Goal: Task Accomplishment & Management: Use online tool/utility

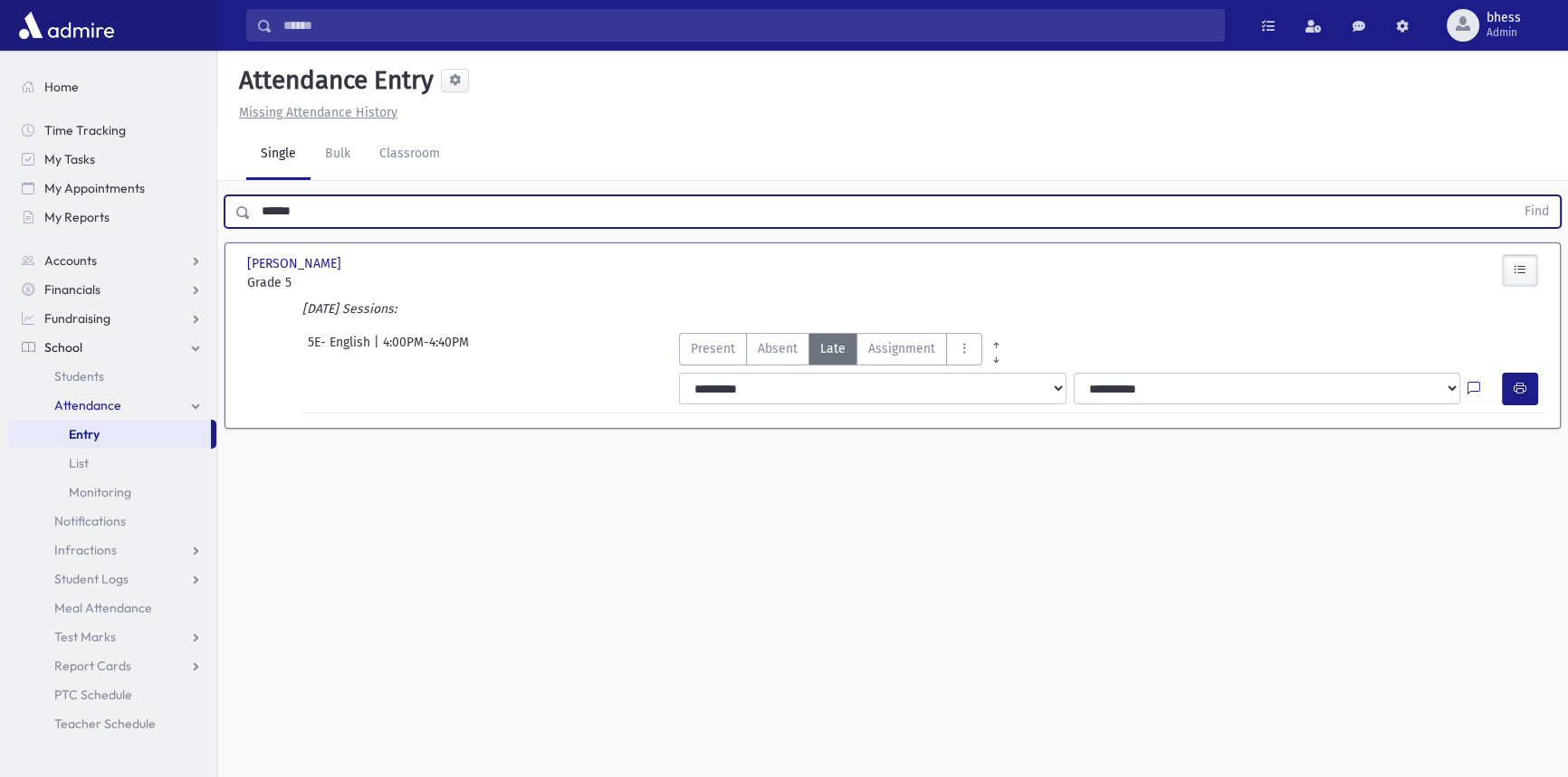
drag, startPoint x: 335, startPoint y: 215, endPoint x: 236, endPoint y: 208, distance: 99.2
click at [236, 208] on div "****** Find" at bounding box center [892, 212] width 1336 height 33
click at [1513, 197] on button "Find" at bounding box center [1536, 212] width 46 height 31
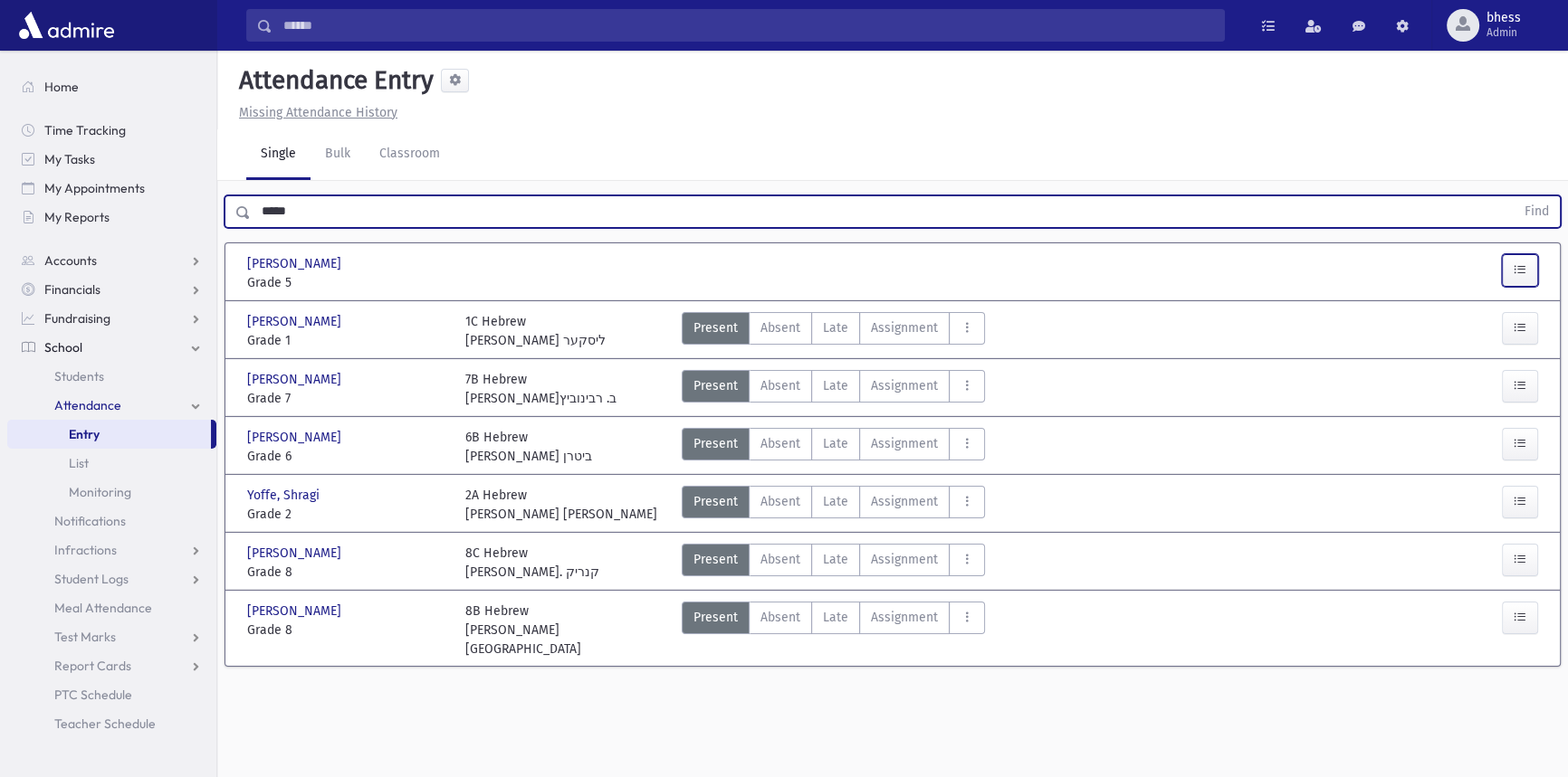
drag, startPoint x: 1529, startPoint y: 276, endPoint x: 1387, endPoint y: 286, distance: 142.4
click at [1526, 276] on button "button" at bounding box center [1520, 271] width 37 height 33
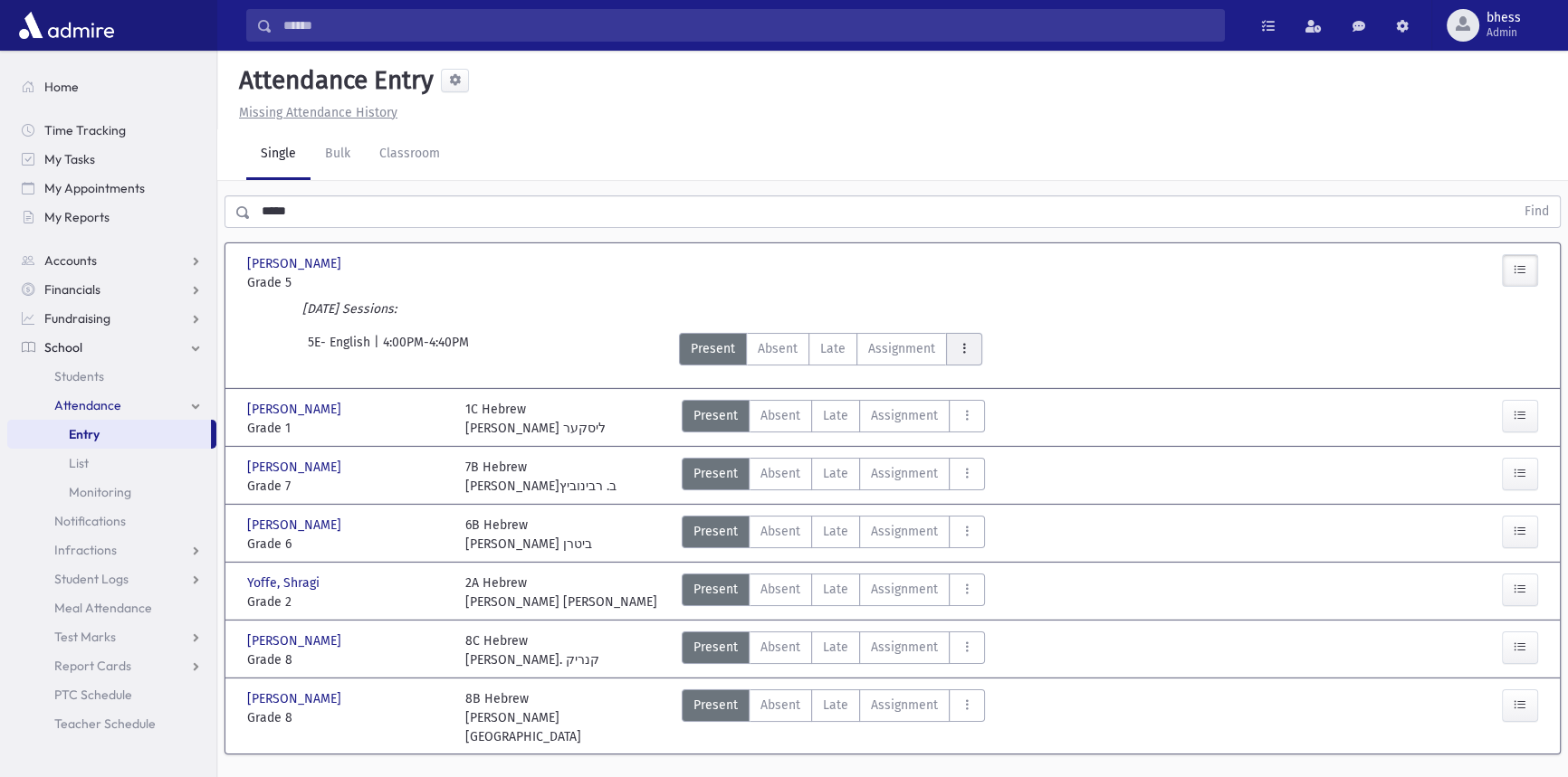
click at [966, 348] on icon "AttTypes" at bounding box center [964, 349] width 13 height 16
drag, startPoint x: 1005, startPoint y: 216, endPoint x: 1088, endPoint y: 253, distance: 90.9
click at [1004, 216] on span "late to class" at bounding box center [1029, 224] width 138 height 19
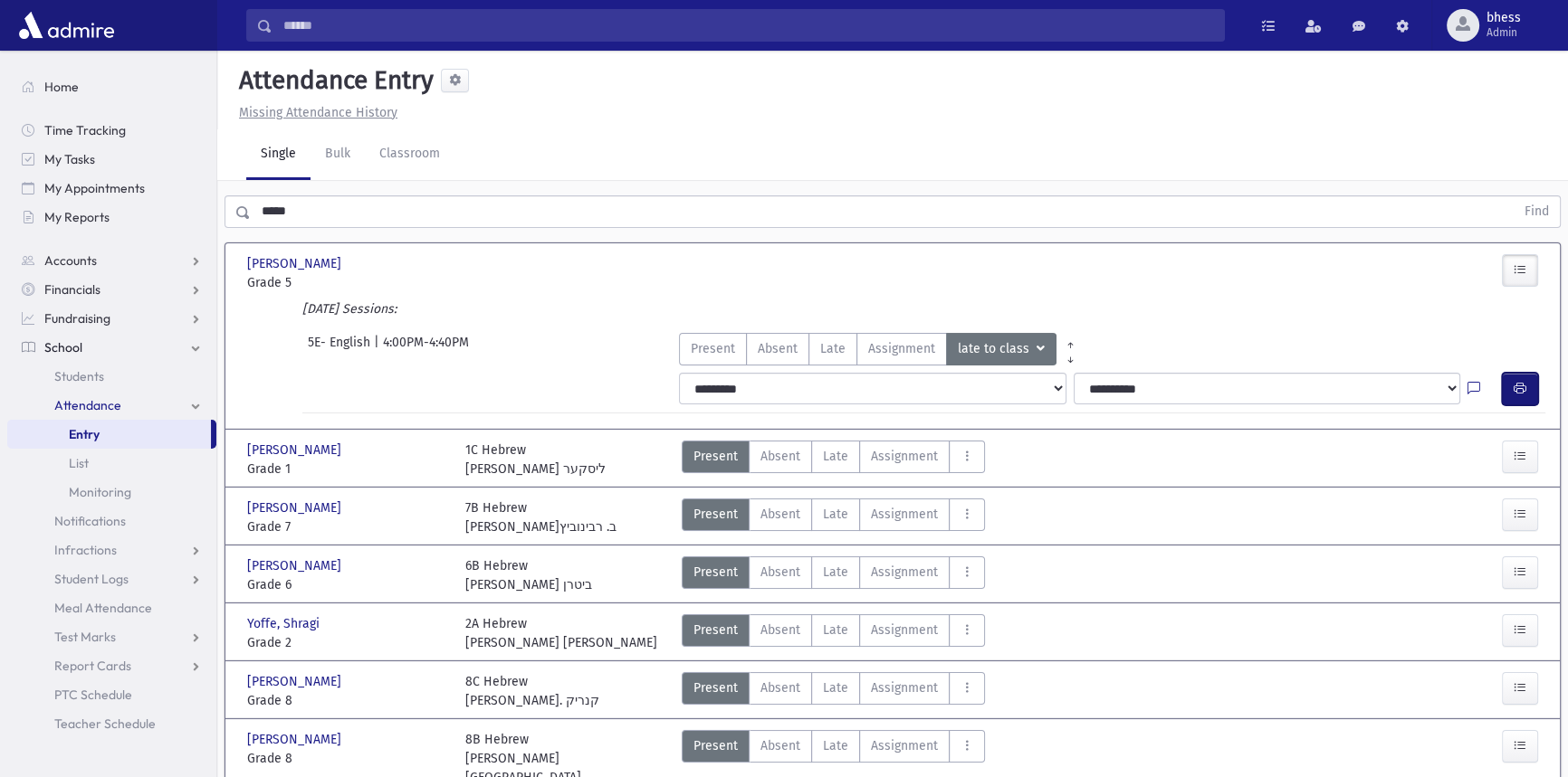
click at [1520, 381] on icon "button" at bounding box center [1519, 388] width 13 height 16
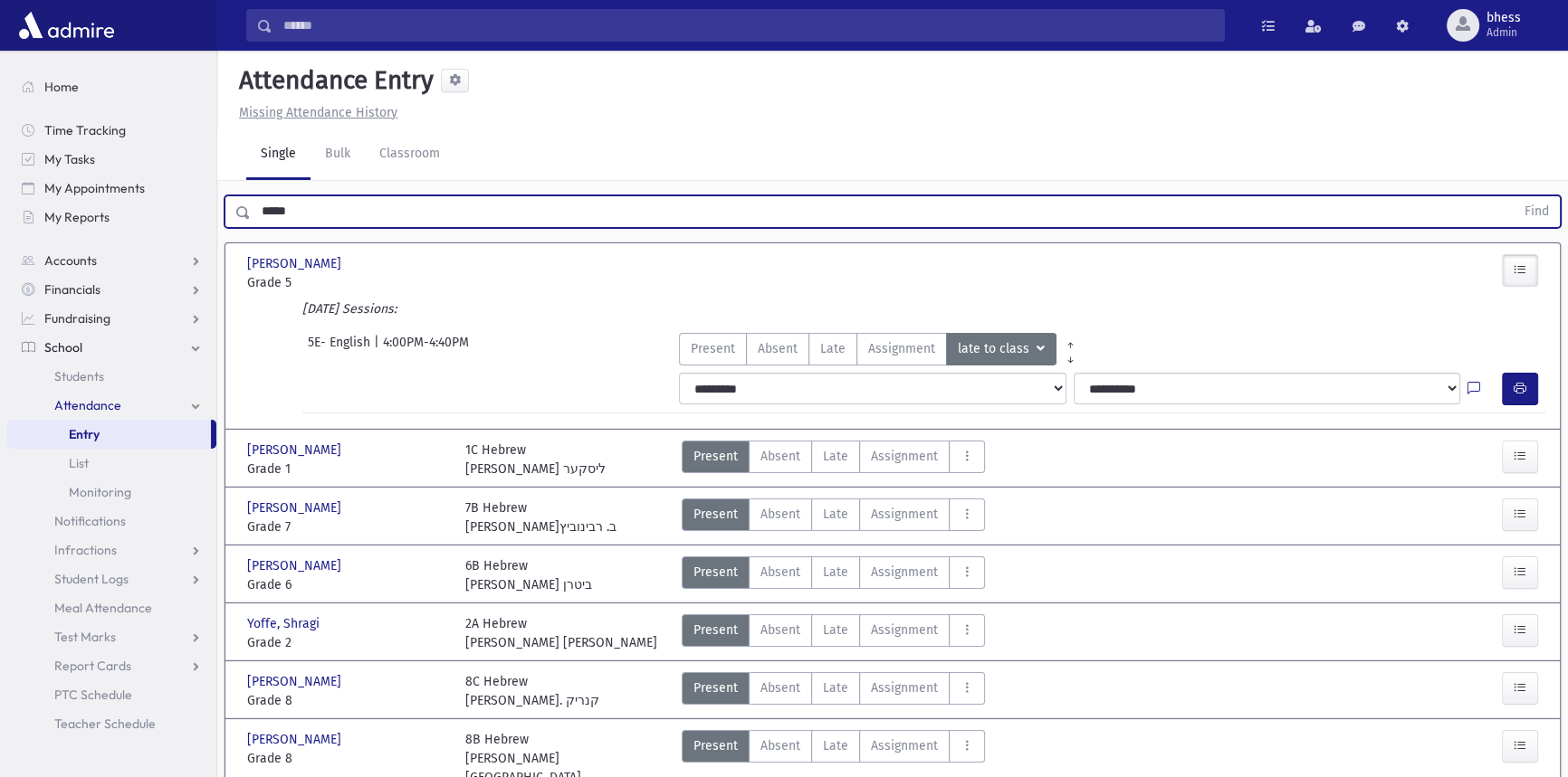
drag, startPoint x: 318, startPoint y: 218, endPoint x: 231, endPoint y: 217, distance: 87.0
click at [231, 217] on div "***** Find" at bounding box center [892, 212] width 1336 height 33
click at [1513, 197] on button "Find" at bounding box center [1536, 212] width 46 height 31
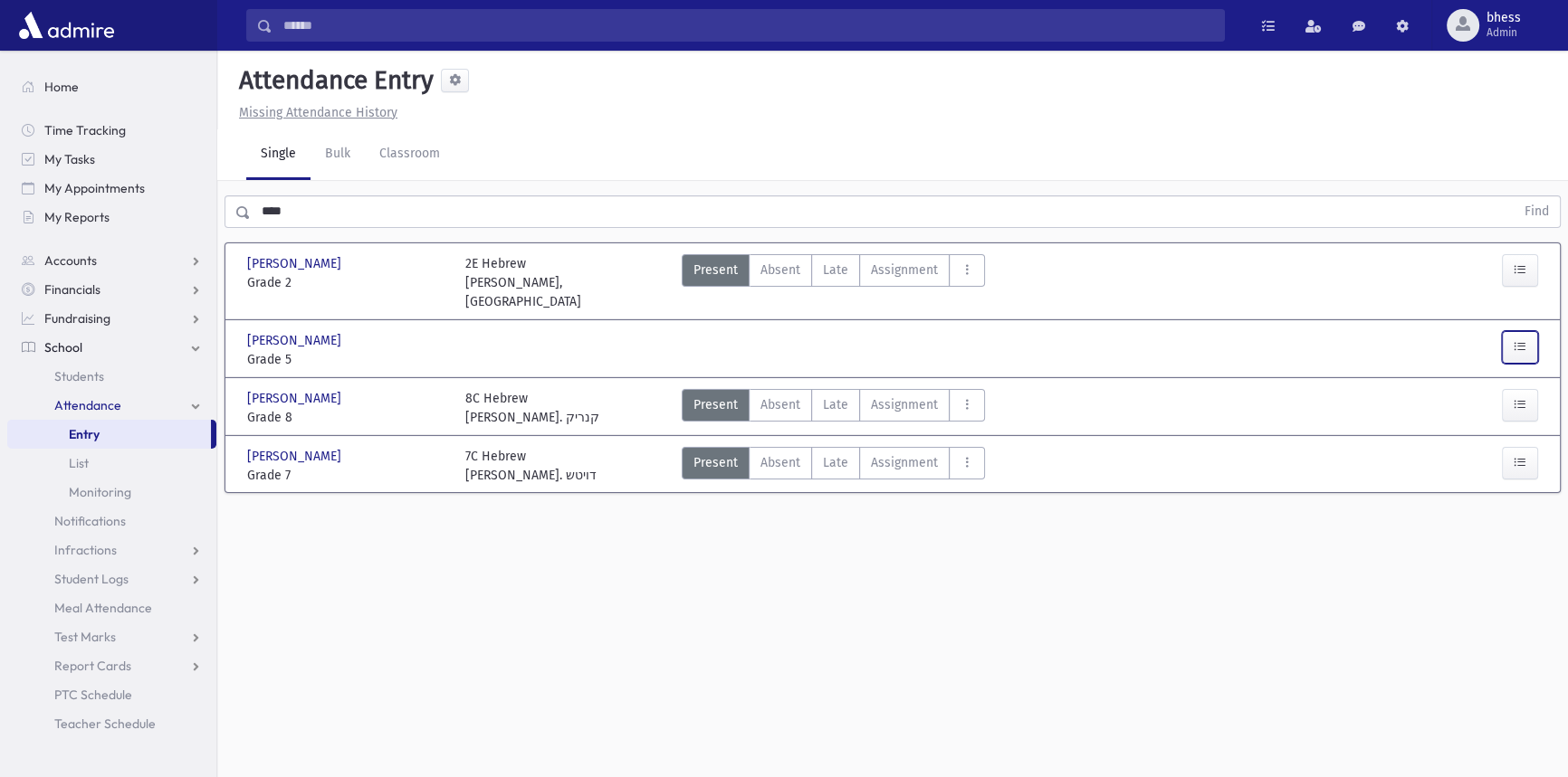
click at [1536, 331] on button "button" at bounding box center [1520, 348] width 37 height 33
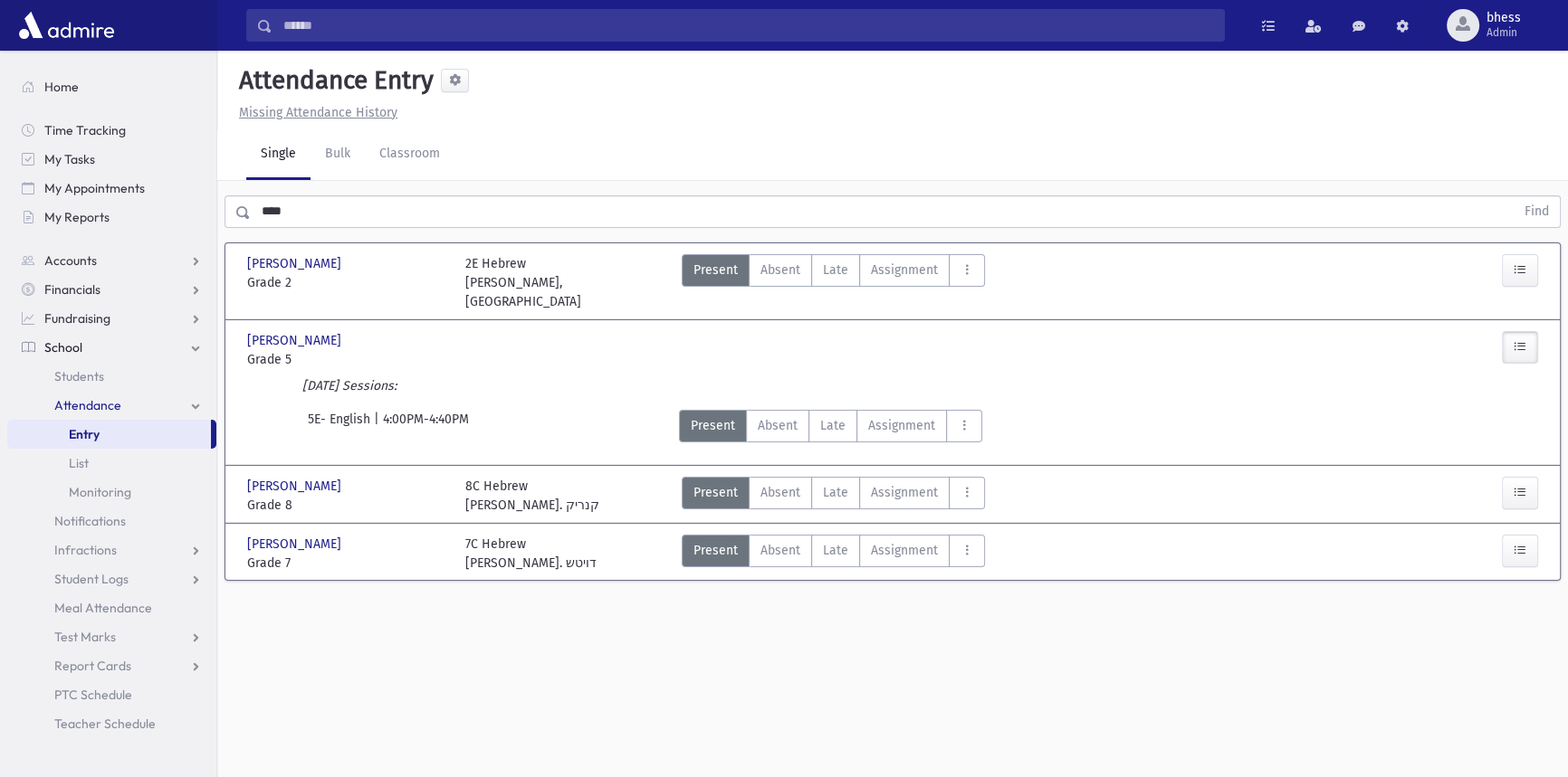
click at [959, 443] on div "**********" at bounding box center [1113, 447] width 882 height 7
click at [963, 414] on button "AttTypes" at bounding box center [964, 426] width 37 height 33
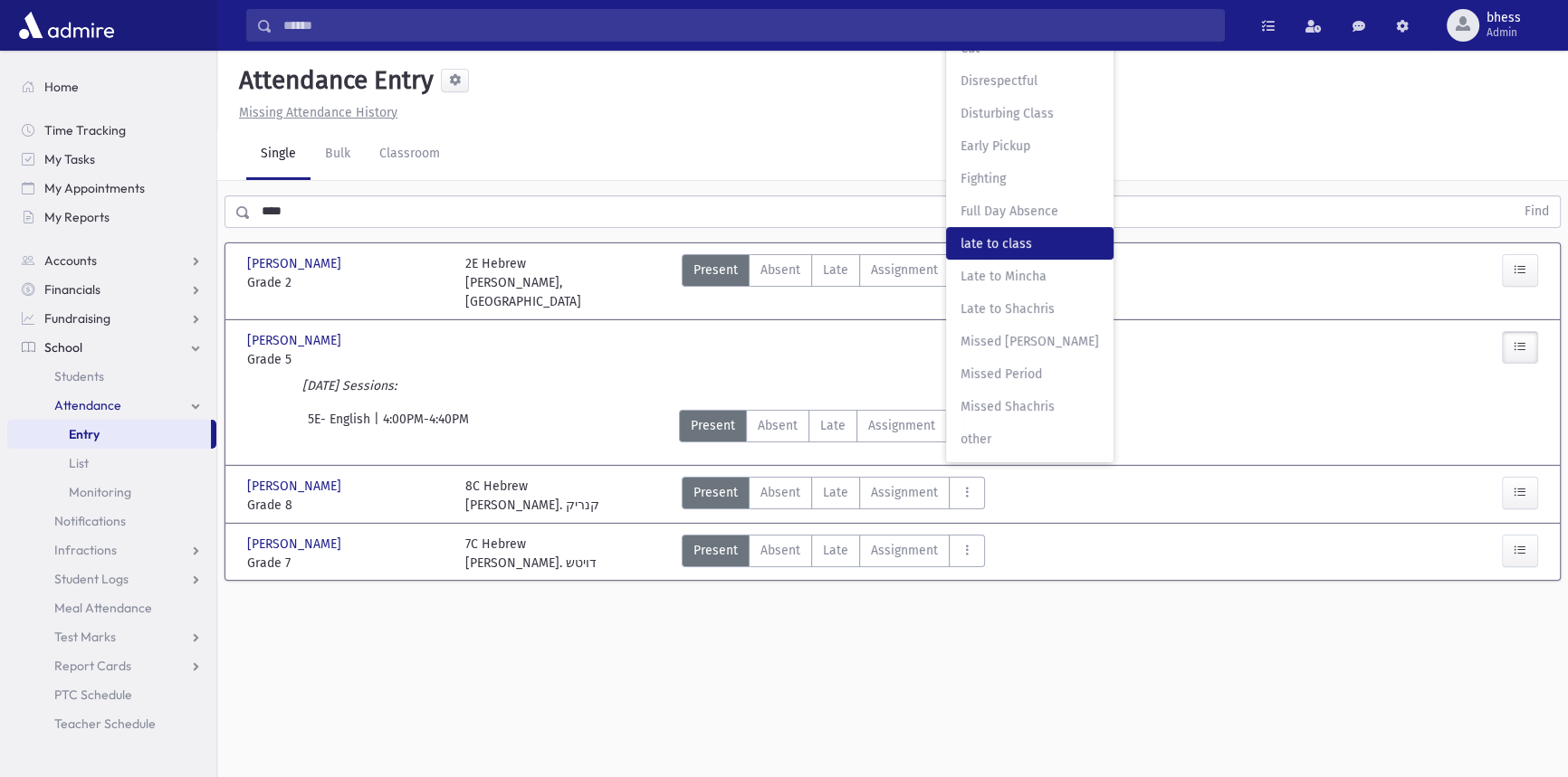
click at [982, 234] on span "late to class" at bounding box center [1029, 243] width 138 height 19
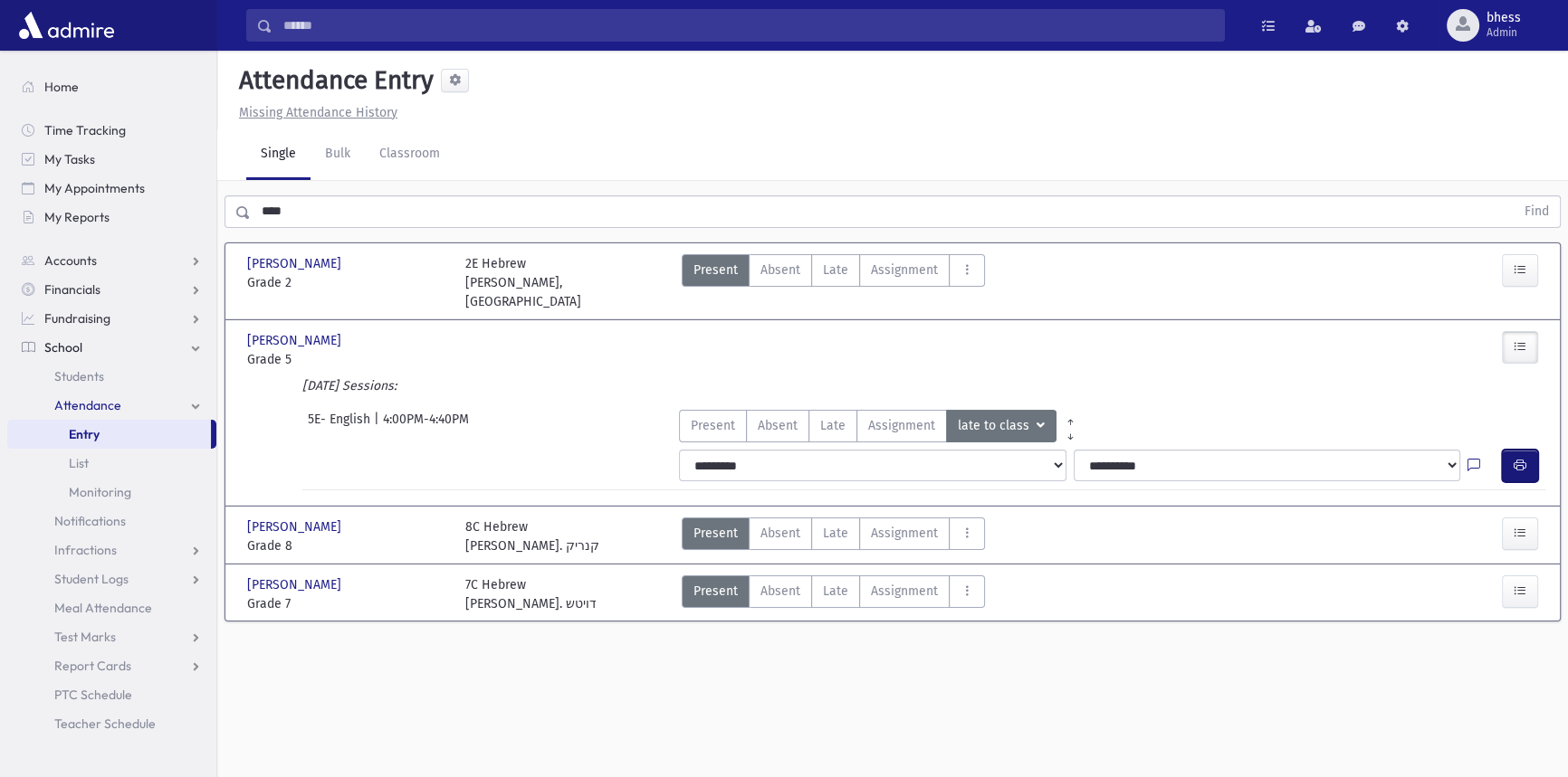
click at [1513, 458] on icon "button" at bounding box center [1519, 465] width 13 height 16
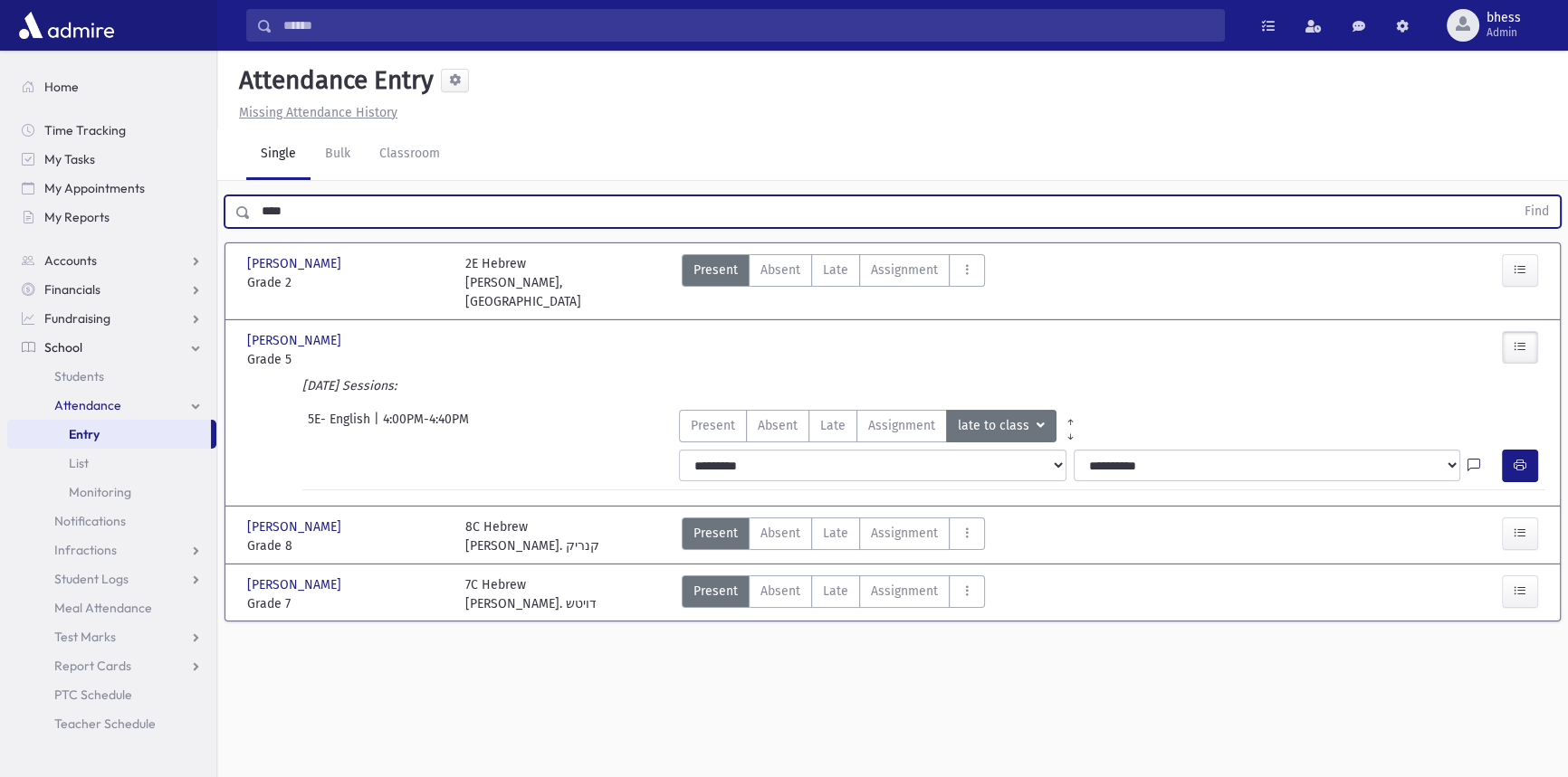
drag, startPoint x: 261, startPoint y: 207, endPoint x: 232, endPoint y: 207, distance: 29.0
click at [232, 207] on div "**** Find" at bounding box center [892, 212] width 1336 height 33
click at [1513, 197] on button "Find" at bounding box center [1536, 212] width 46 height 31
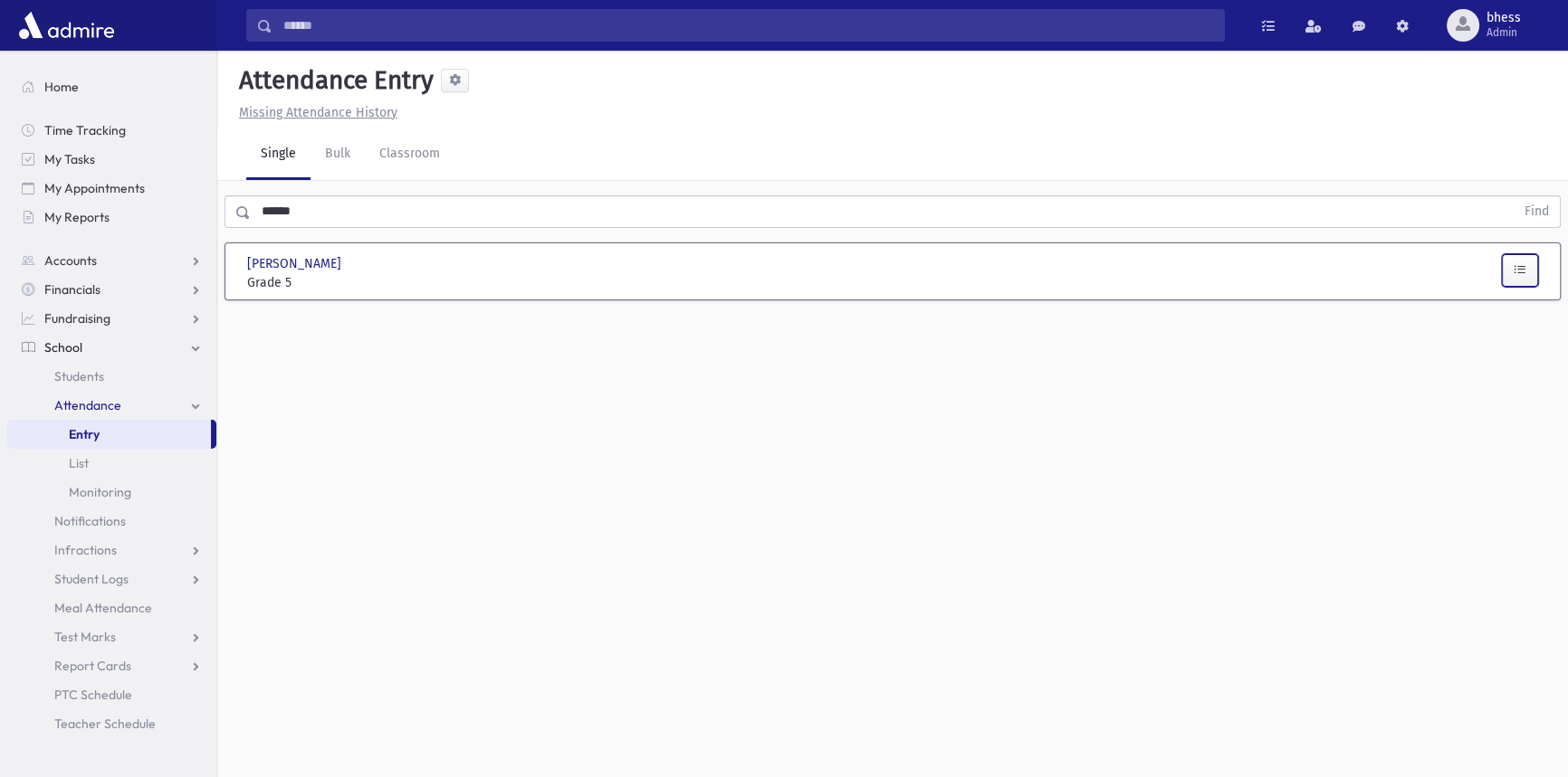
click at [1536, 263] on button "button" at bounding box center [1520, 271] width 37 height 33
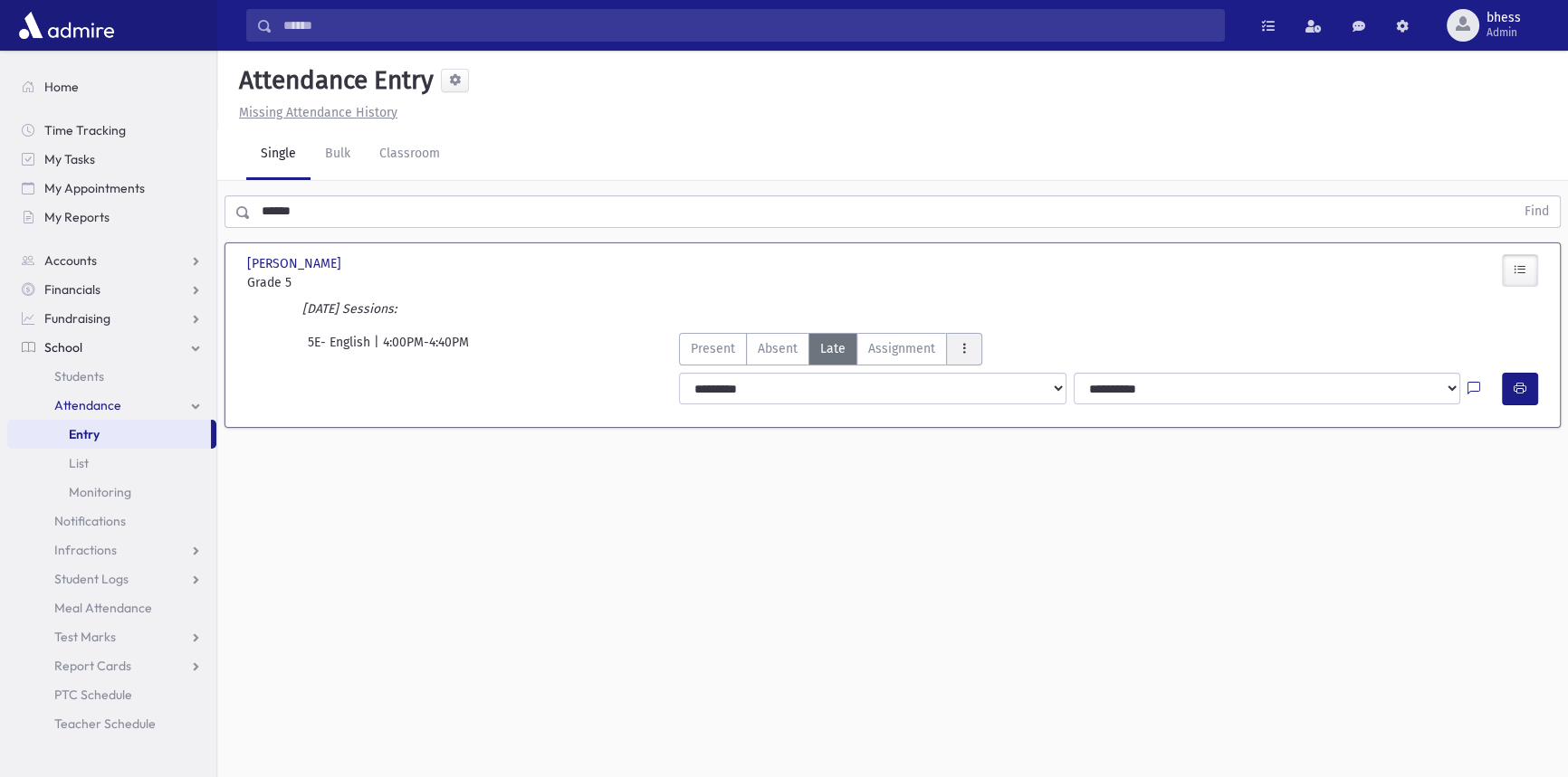
click at [972, 353] on button "AttTypes" at bounding box center [964, 350] width 37 height 33
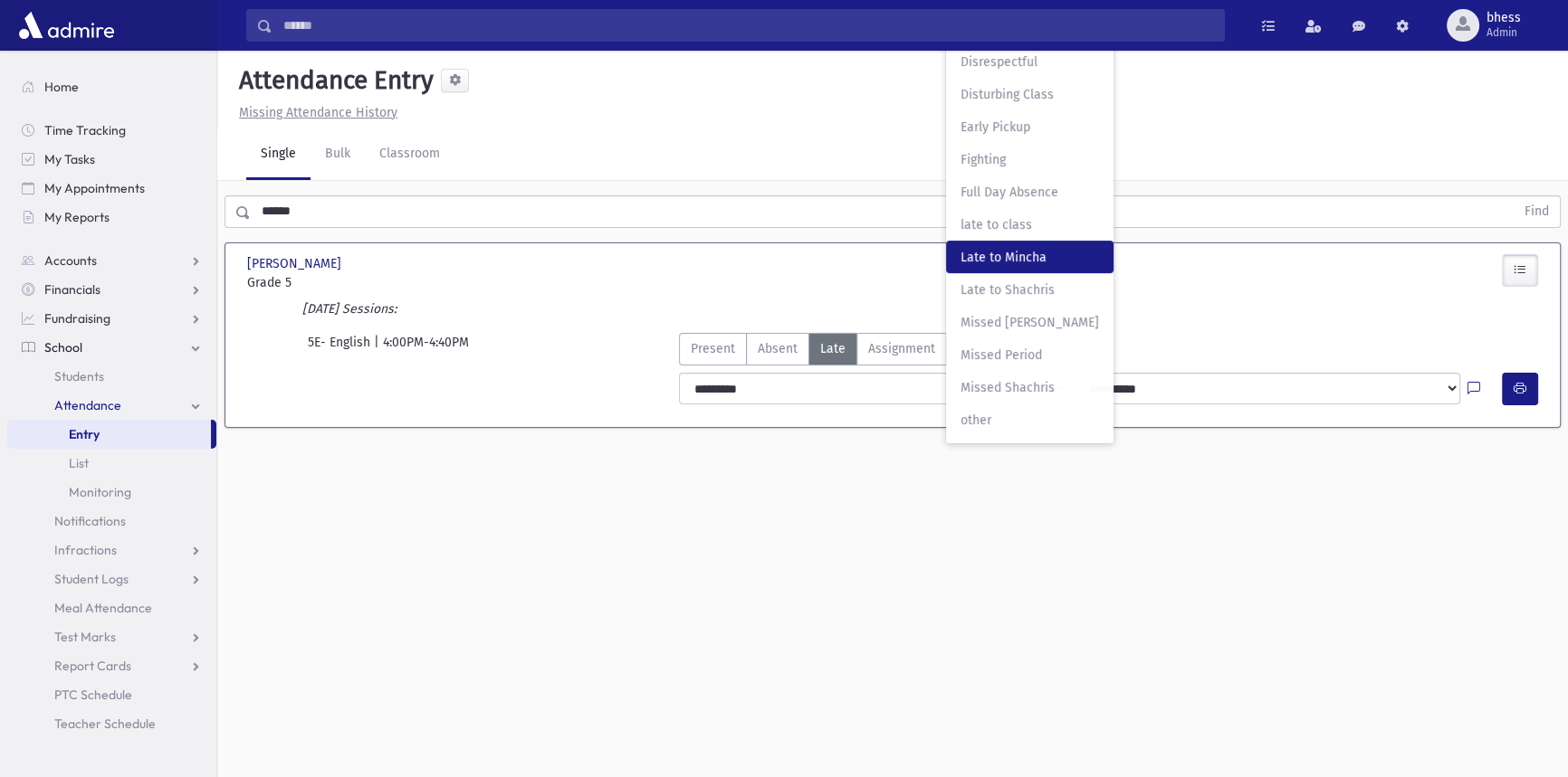
click at [989, 254] on span "Late to Mincha" at bounding box center [1029, 257] width 138 height 19
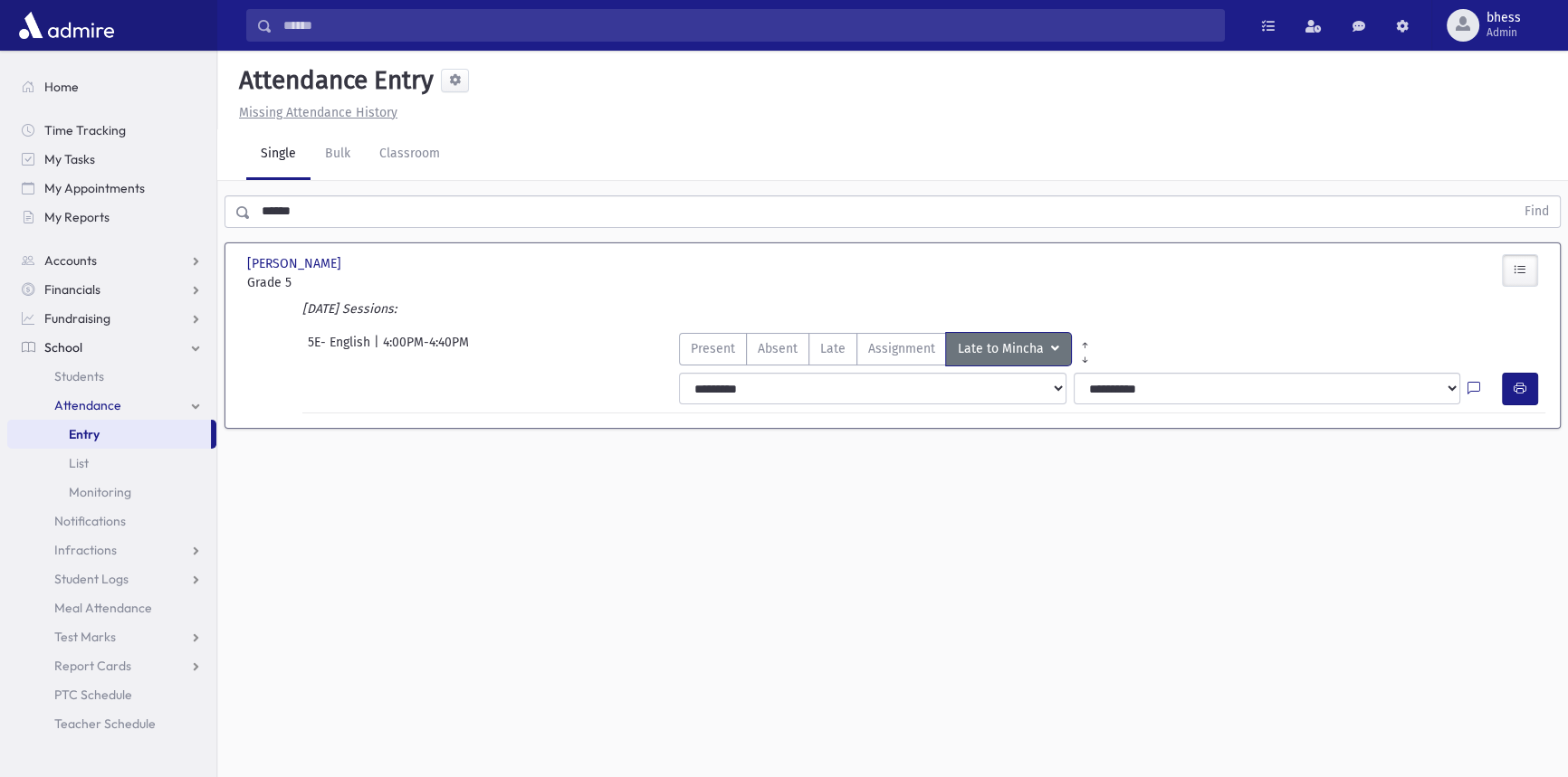
click at [1047, 347] on span "AttTypes" at bounding box center [1053, 350] width 12 height 20
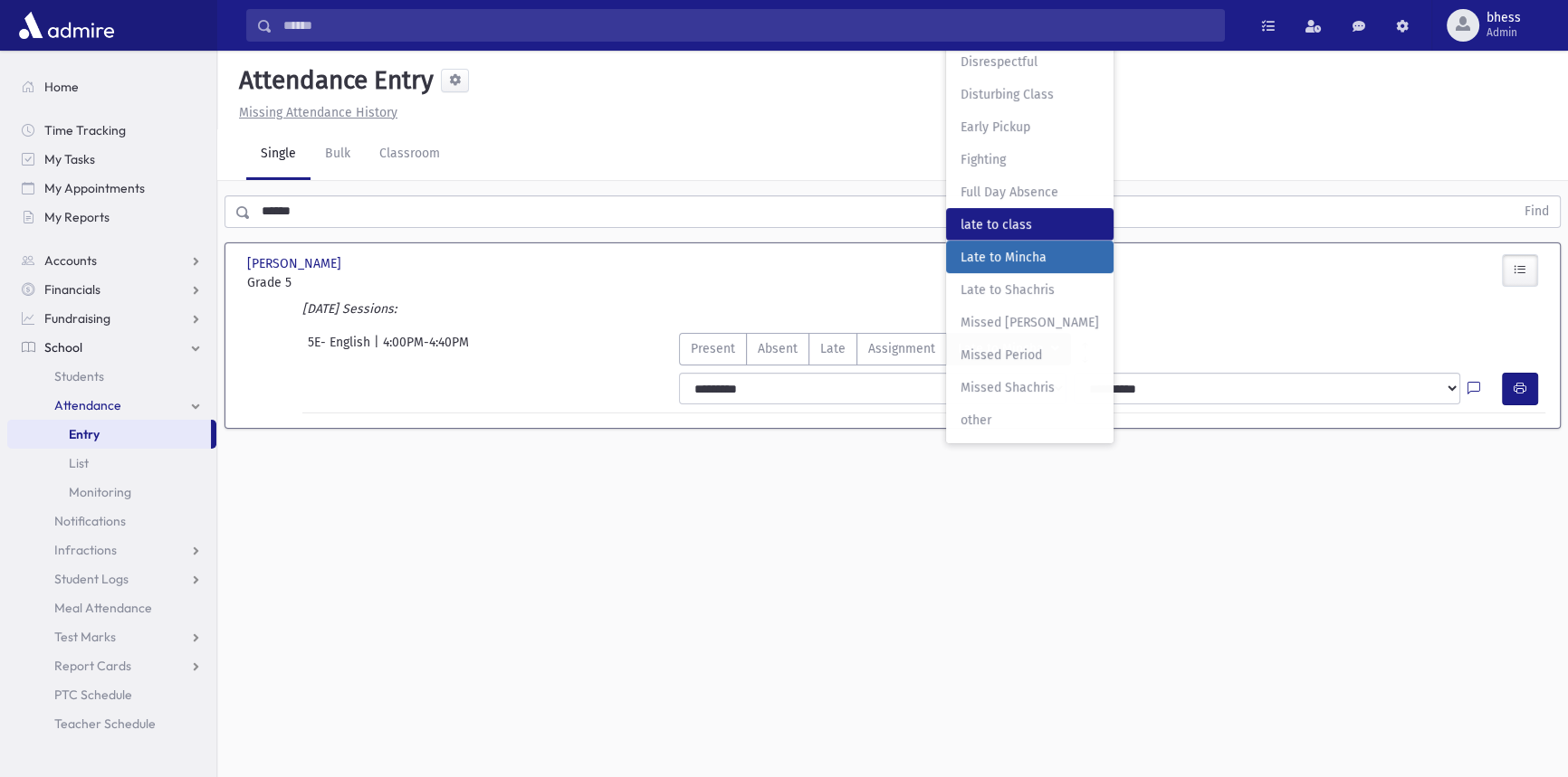
click at [1020, 227] on span "late to class" at bounding box center [1029, 224] width 138 height 19
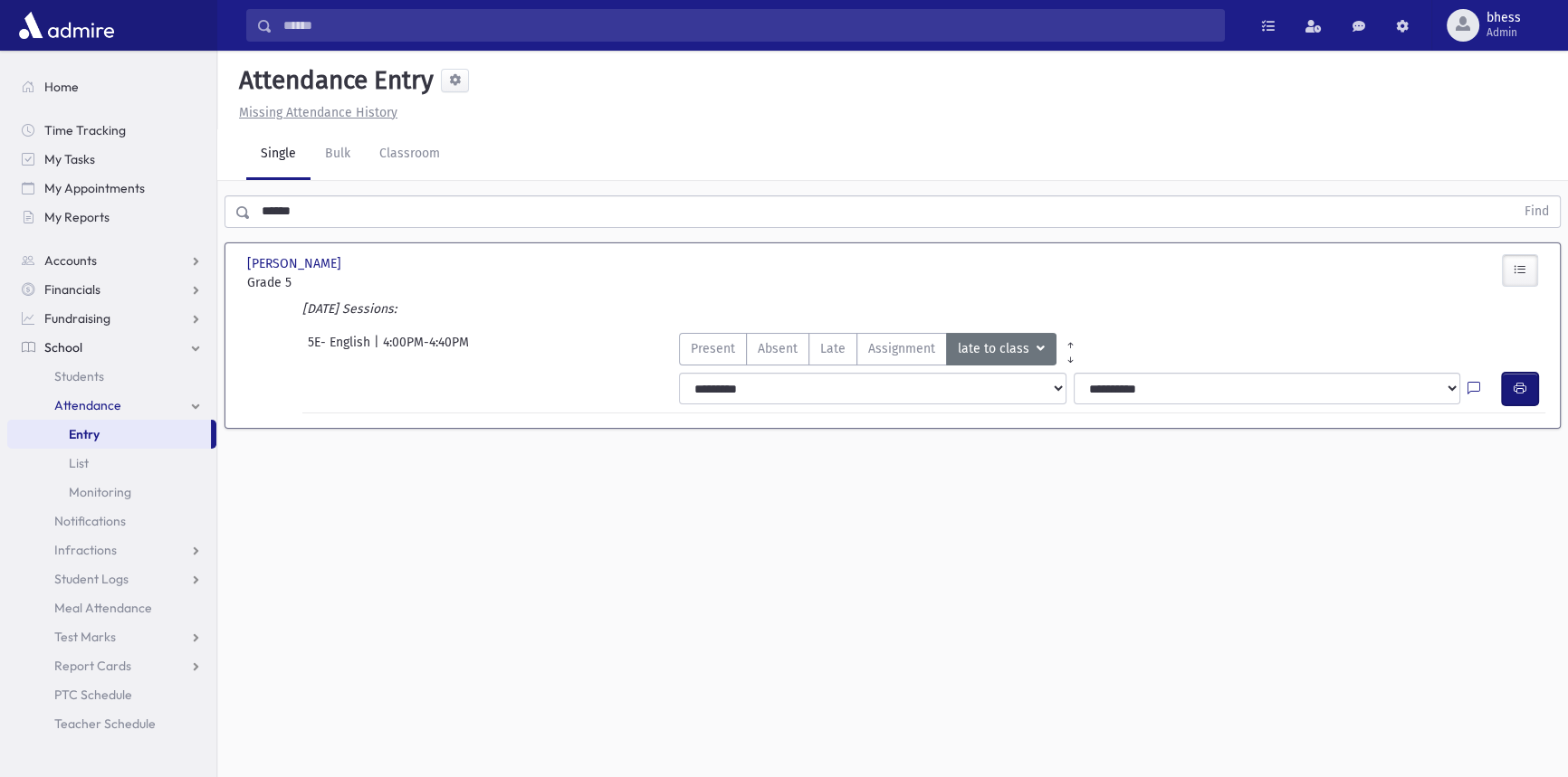
click at [1515, 382] on icon "button" at bounding box center [1519, 388] width 13 height 16
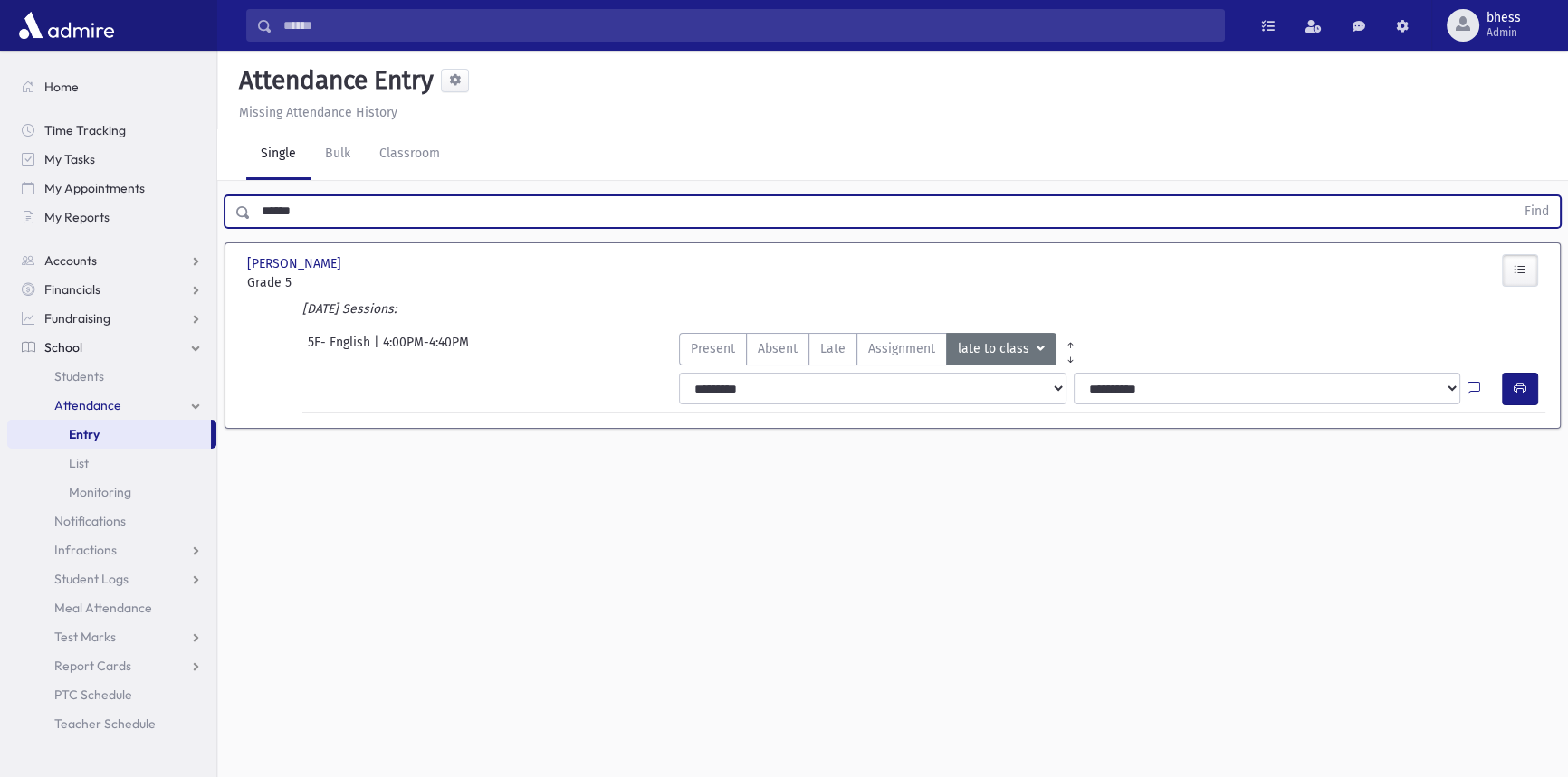
drag, startPoint x: 344, startPoint y: 209, endPoint x: 239, endPoint y: 204, distance: 105.1
click at [239, 204] on div "****** Find" at bounding box center [892, 212] width 1336 height 33
type input "*"
click at [1513, 197] on button "Find" at bounding box center [1536, 212] width 46 height 31
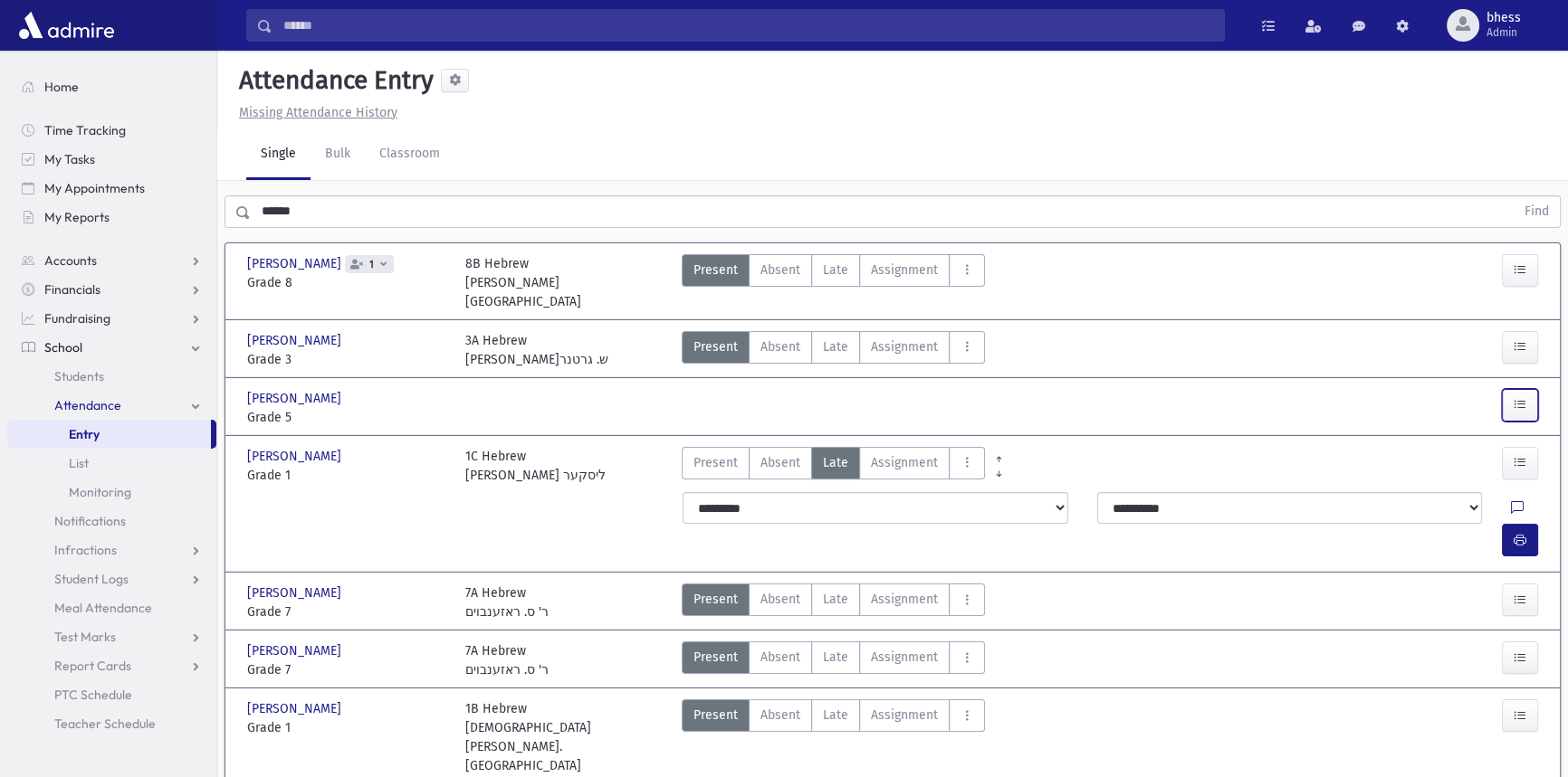
click at [1535, 391] on button "button" at bounding box center [1520, 405] width 37 height 33
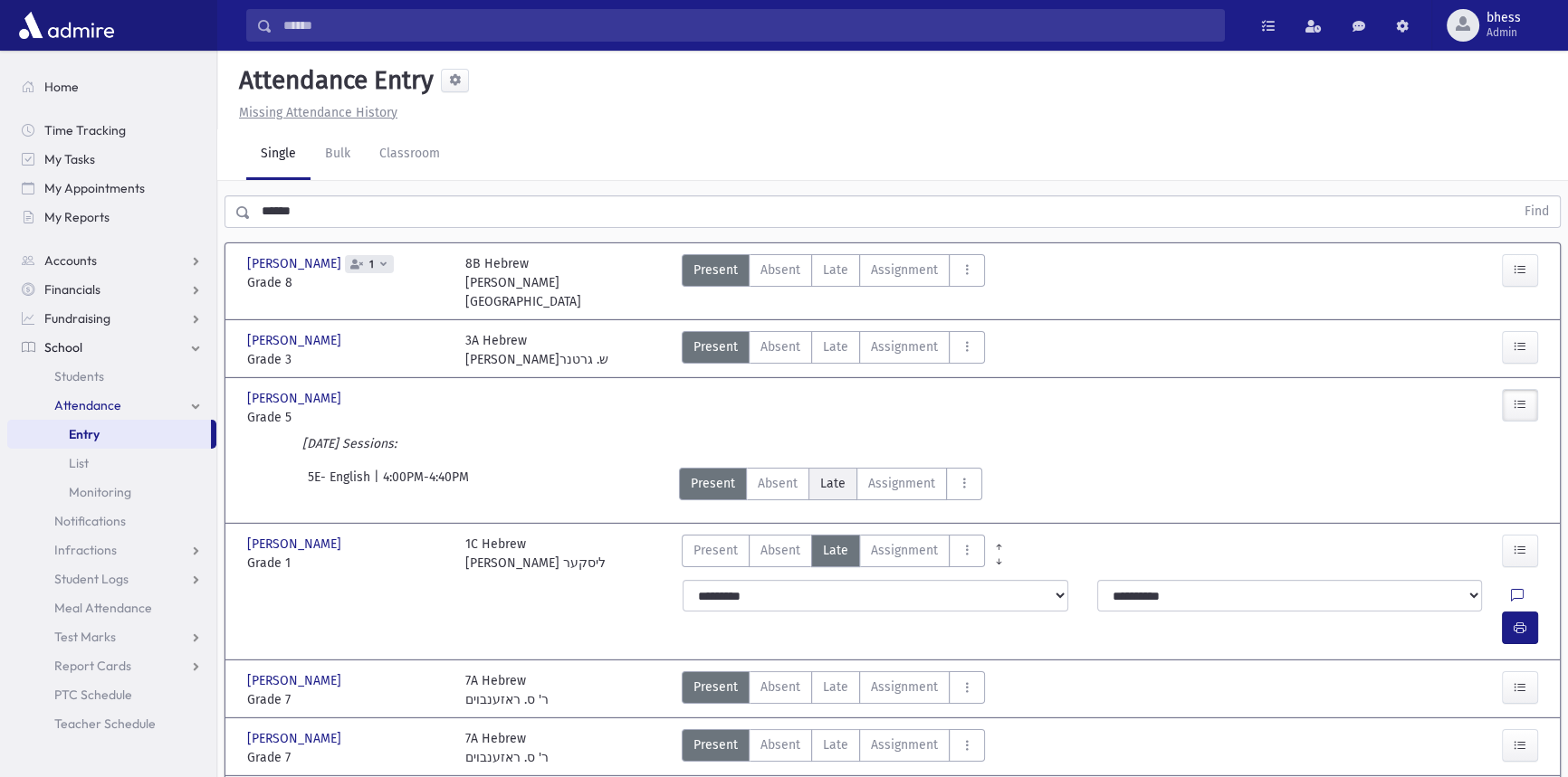
click at [844, 470] on label "Late Late" at bounding box center [832, 484] width 49 height 33
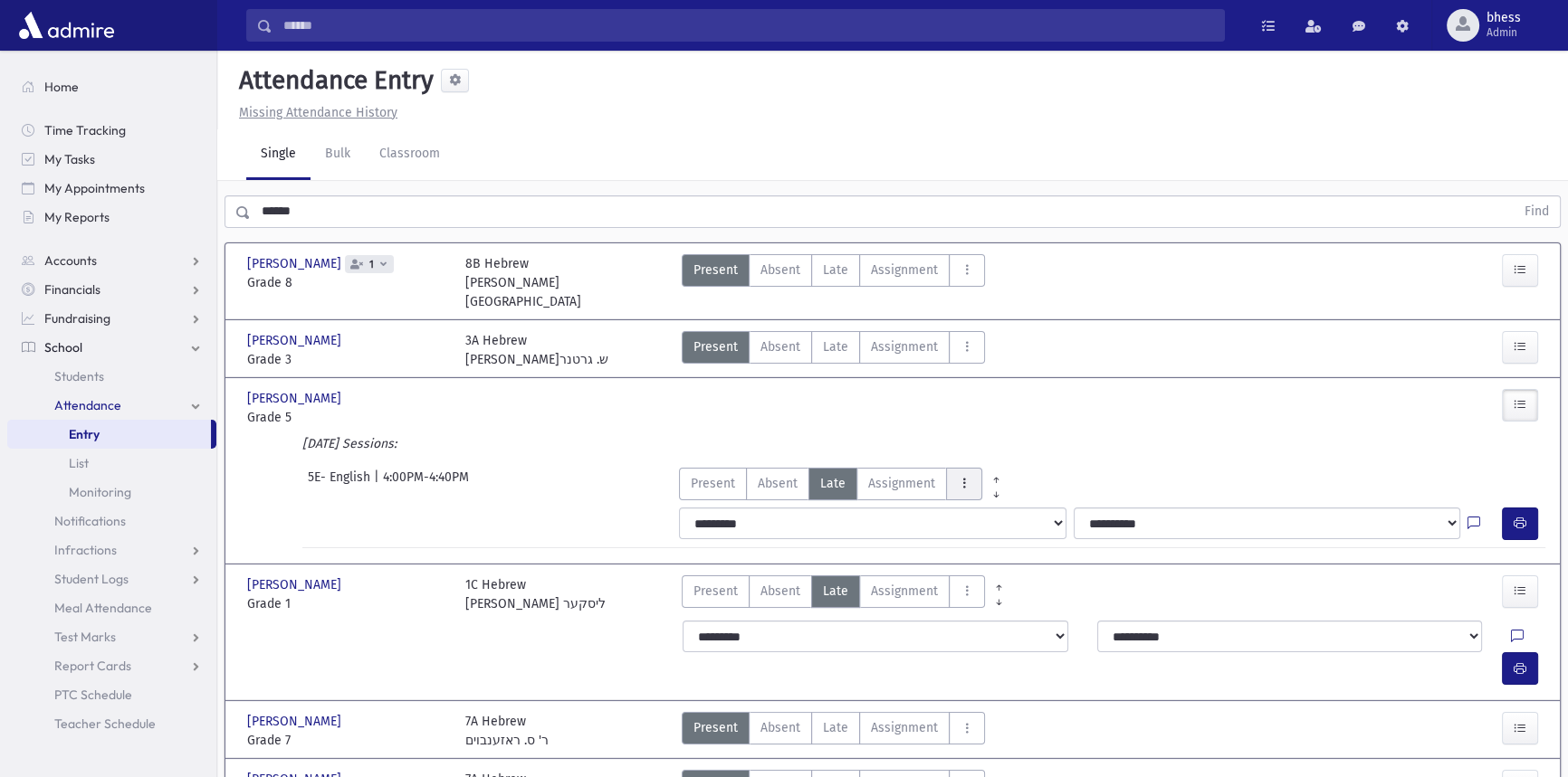
click at [968, 468] on button "AttTypes" at bounding box center [964, 484] width 37 height 33
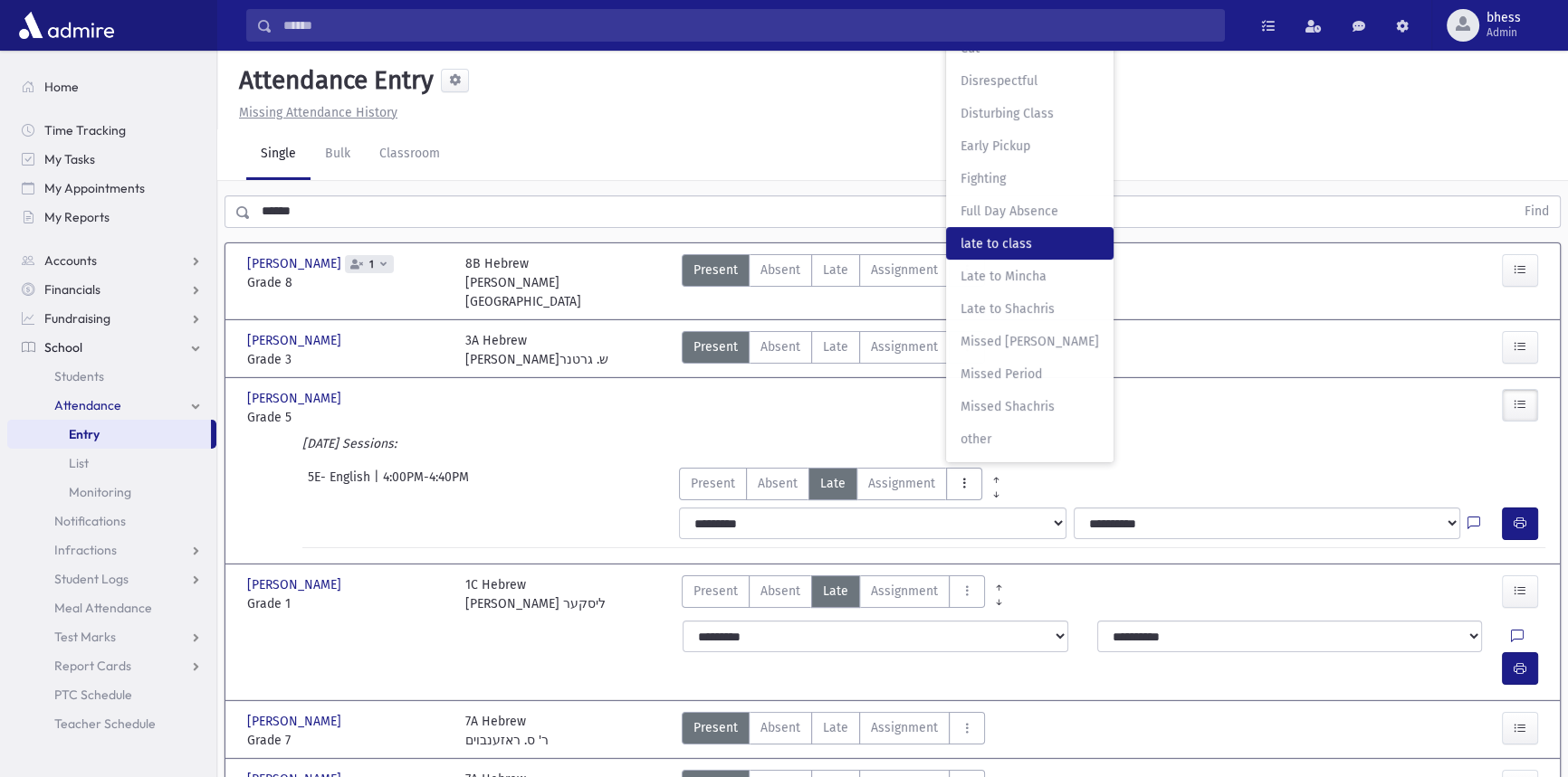
click at [1017, 234] on span "late to class" at bounding box center [1029, 243] width 138 height 19
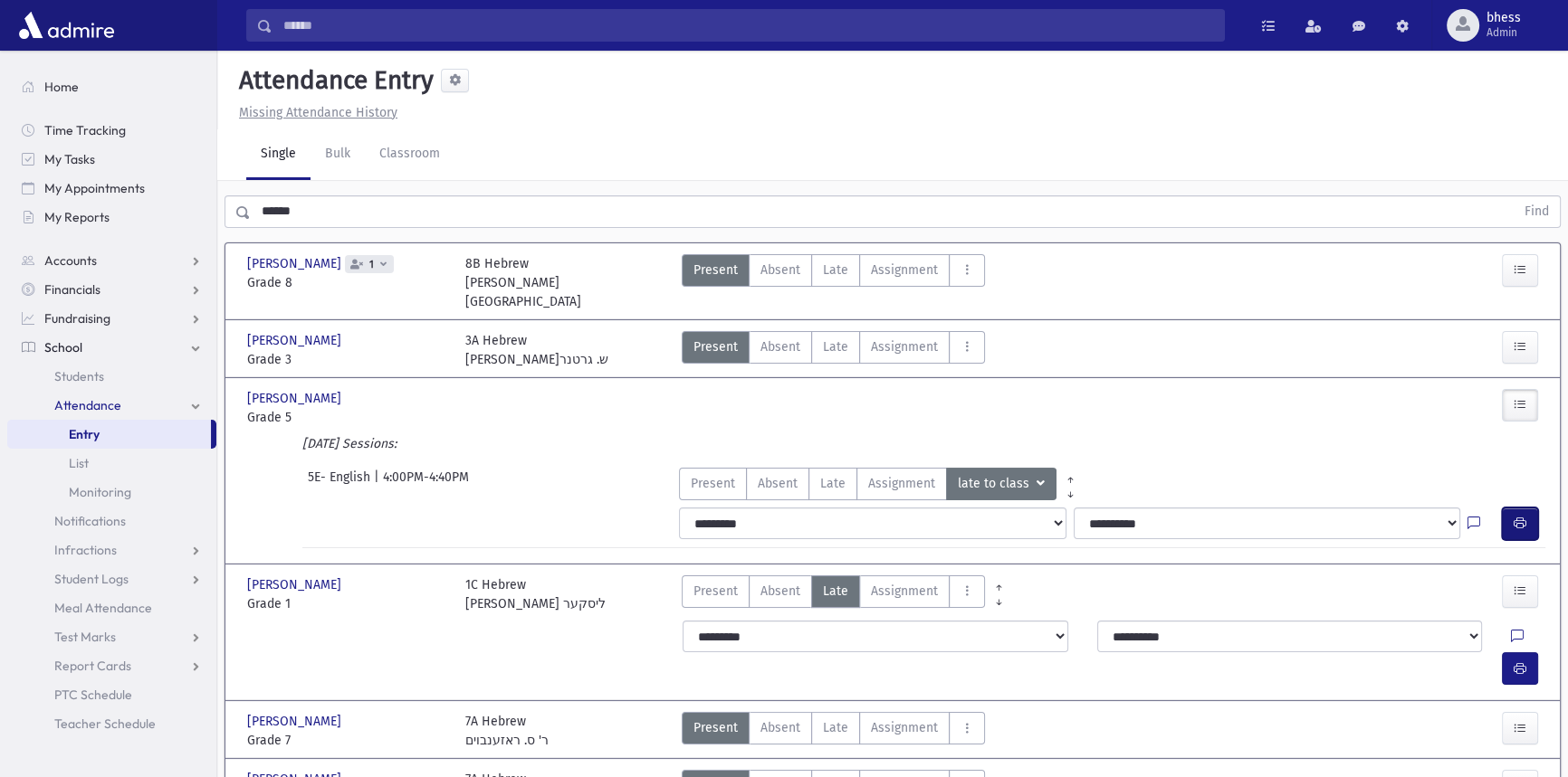
click at [1514, 516] on icon "button" at bounding box center [1519, 523] width 13 height 16
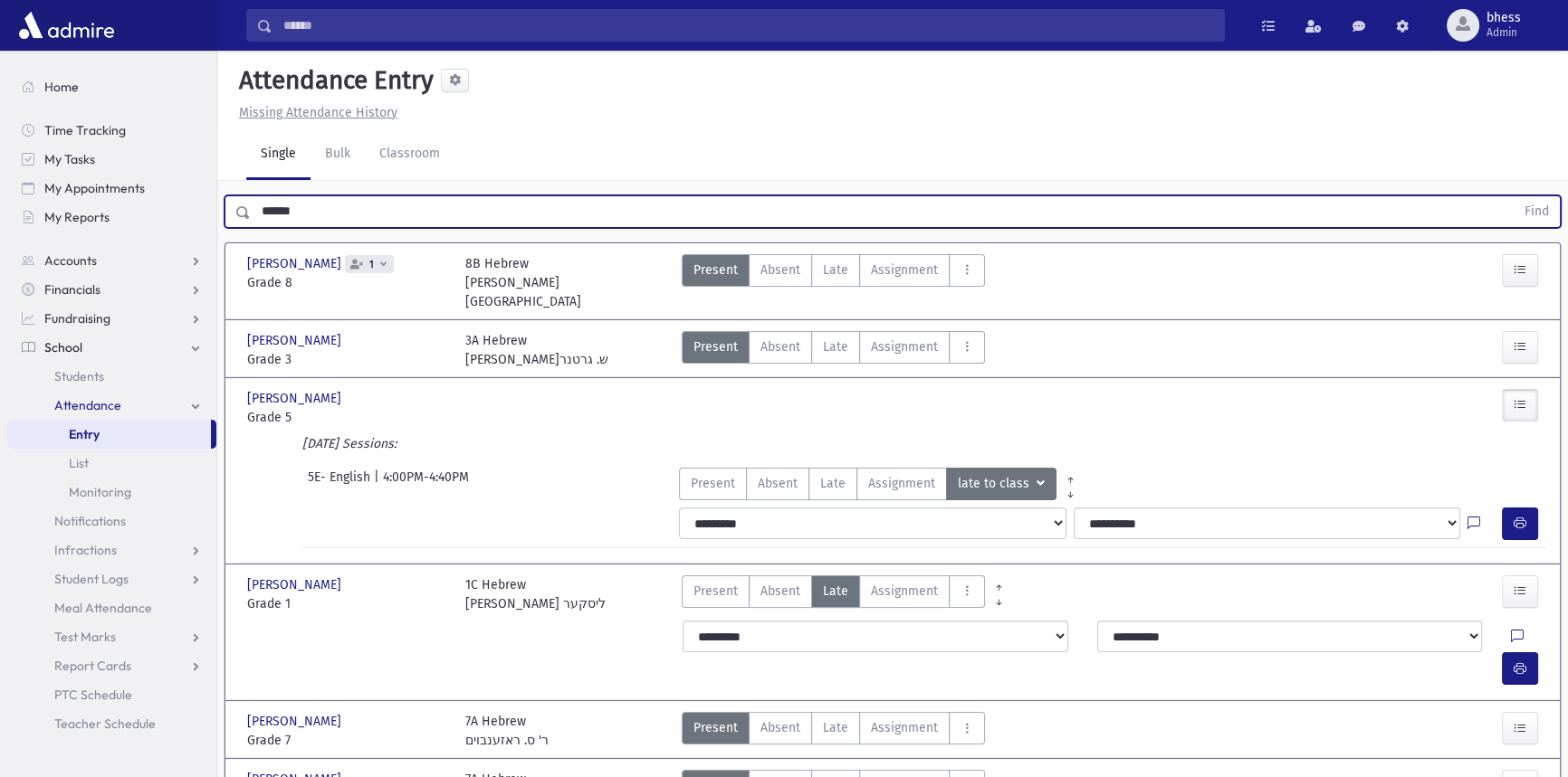
drag, startPoint x: 319, startPoint y: 205, endPoint x: 215, endPoint y: 187, distance: 105.5
click at [227, 209] on div "****** Find" at bounding box center [892, 212] width 1336 height 33
click at [1513, 197] on button "Find" at bounding box center [1536, 212] width 46 height 31
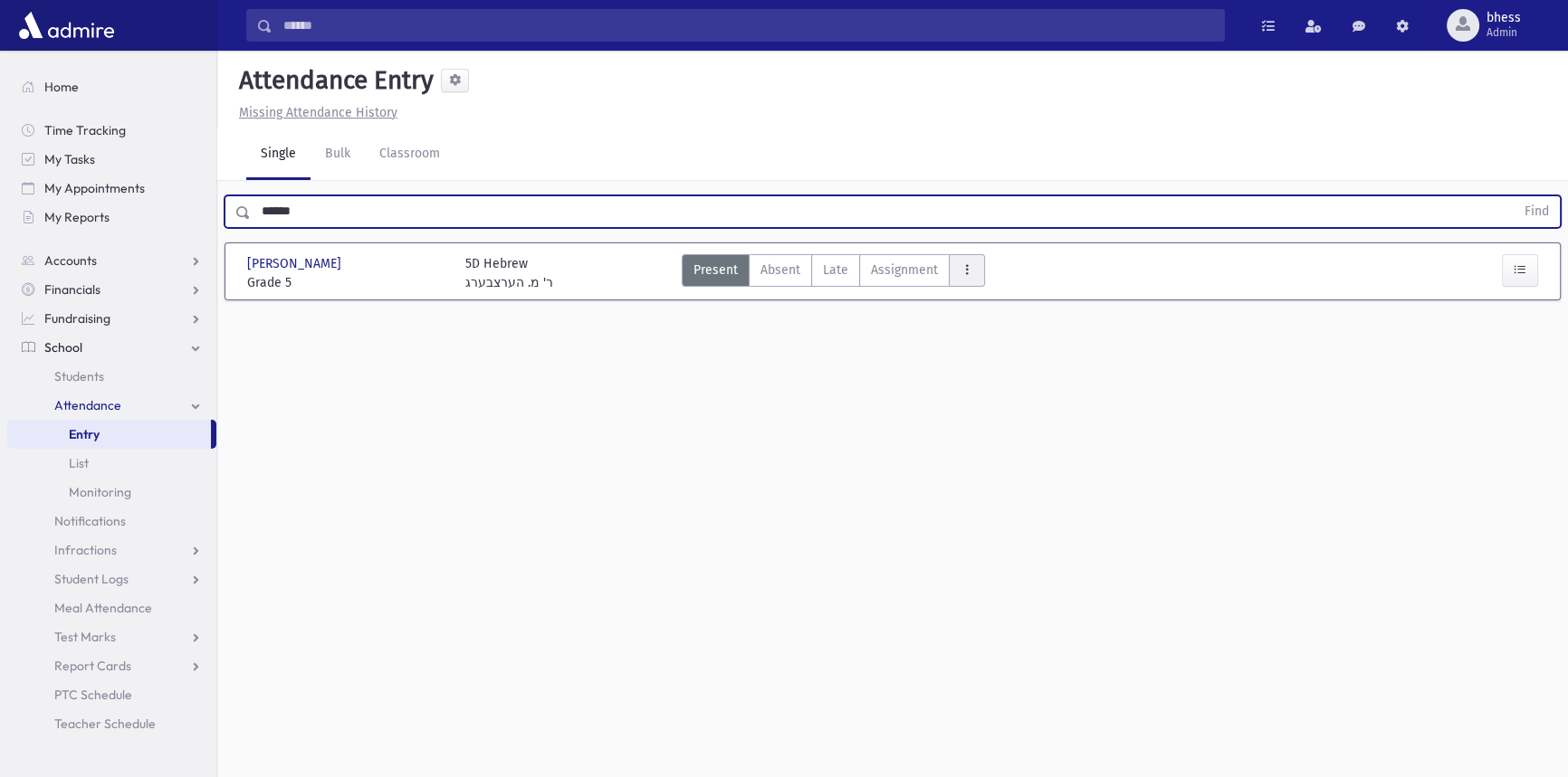
click at [960, 263] on icon "AttTypes" at bounding box center [967, 270] width 13 height 16
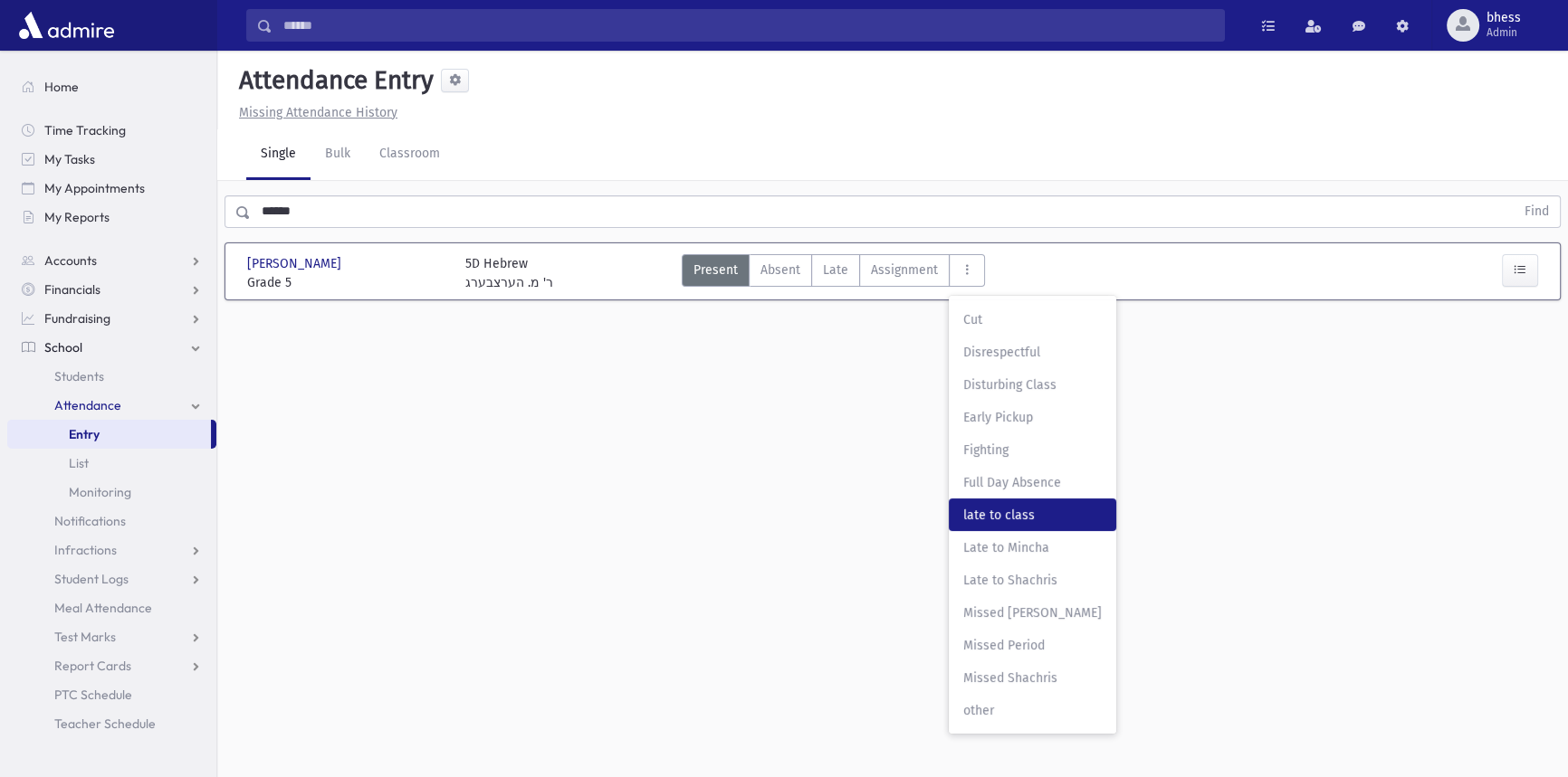
click at [1029, 514] on span "late to class" at bounding box center [1032, 515] width 138 height 19
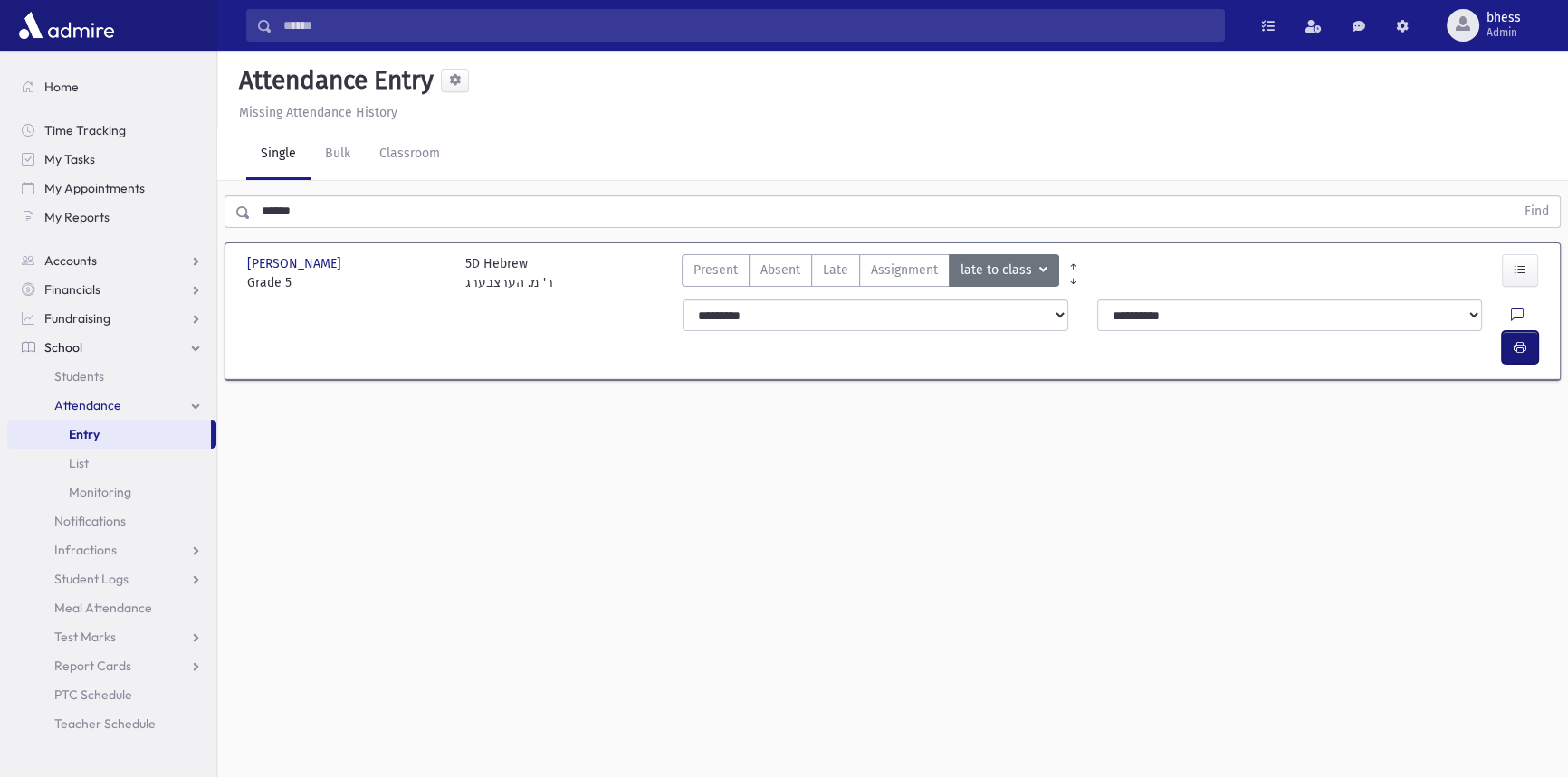
click at [1515, 331] on button "button" at bounding box center [1520, 348] width 37 height 33
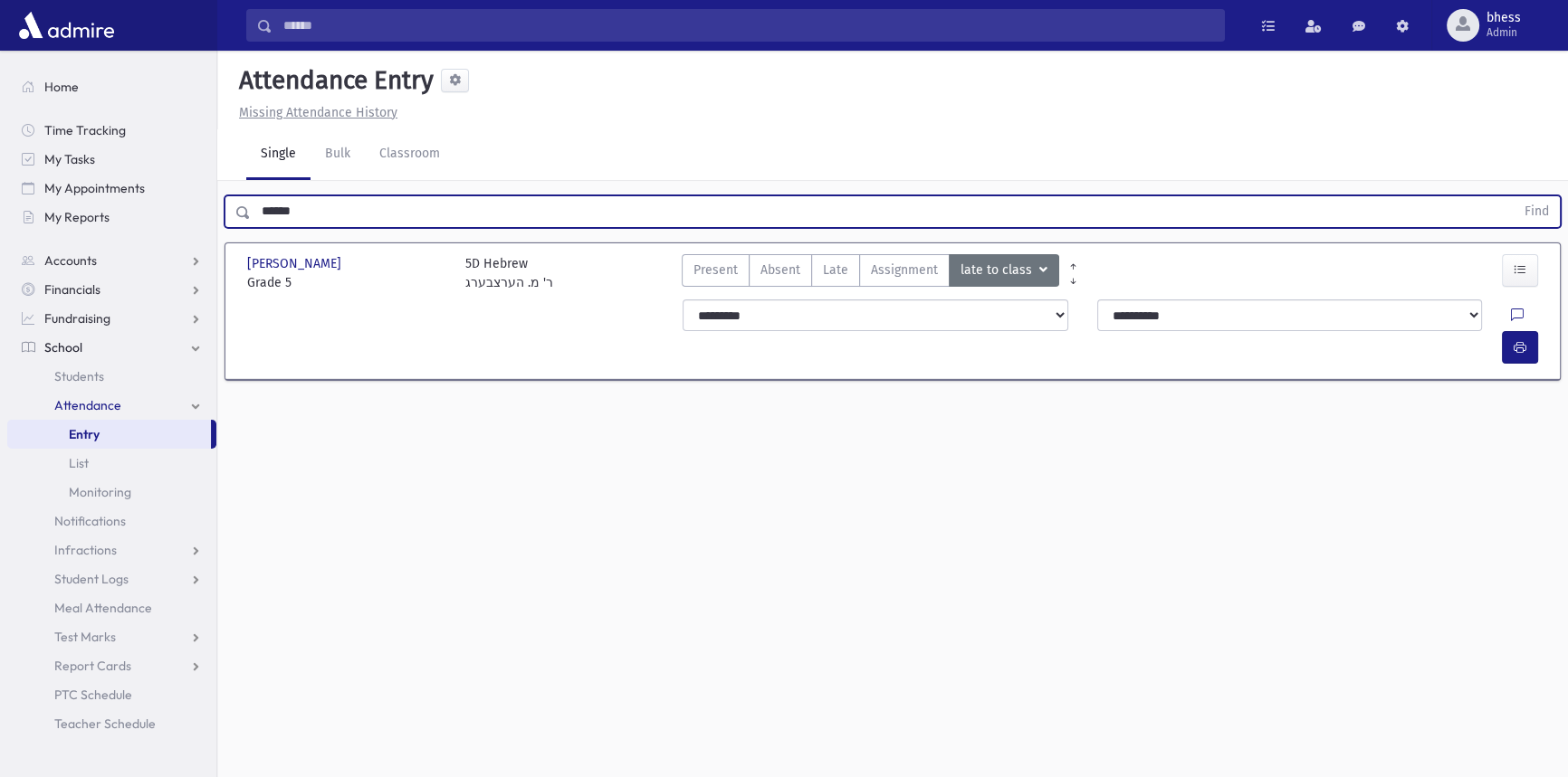
drag, startPoint x: 303, startPoint y: 213, endPoint x: 218, endPoint y: 156, distance: 102.3
click at [225, 210] on div "****** Find" at bounding box center [892, 212] width 1336 height 33
click at [1513, 197] on button "Find" at bounding box center [1536, 212] width 46 height 31
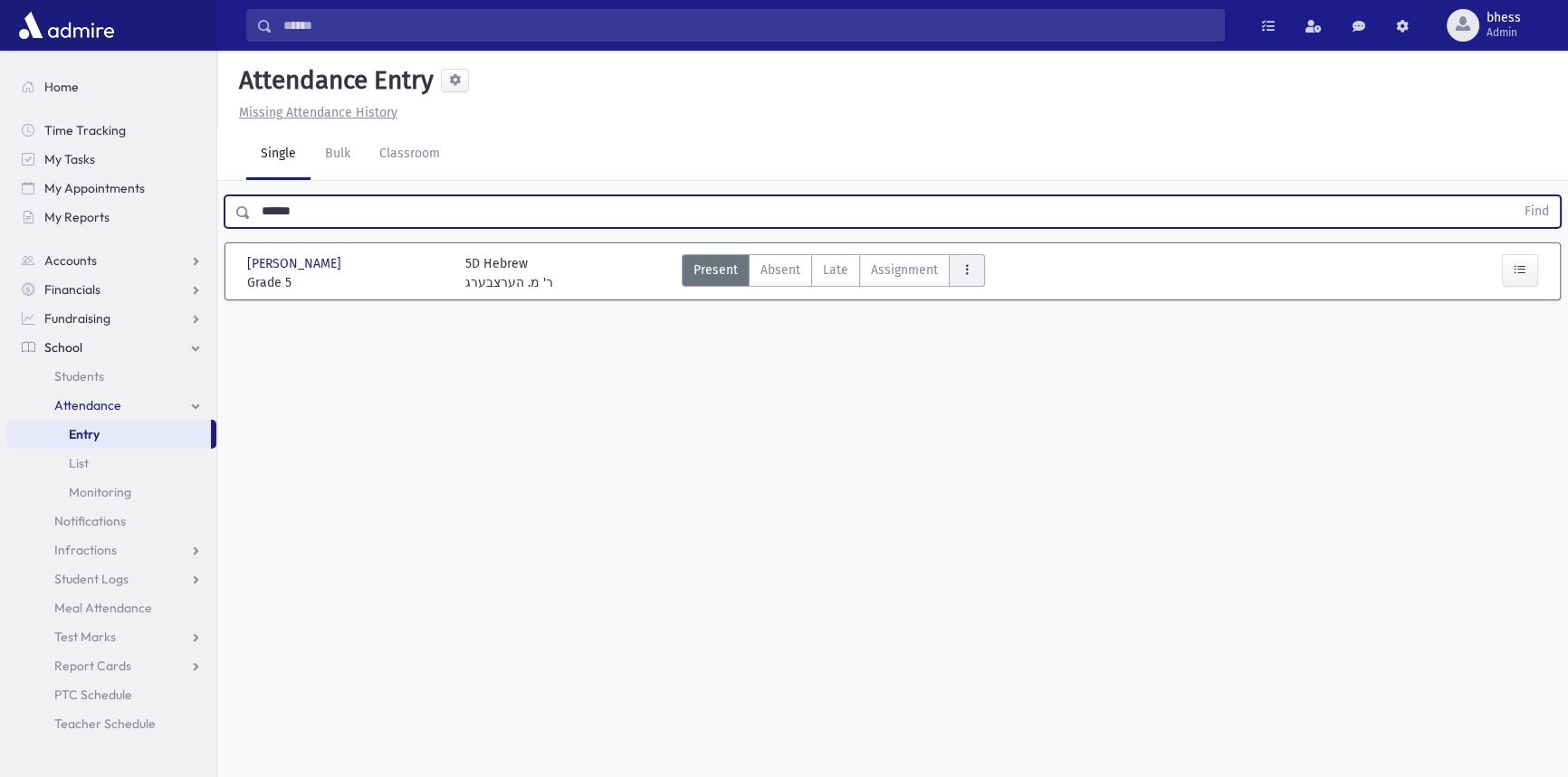
click at [952, 264] on button "AttTypes" at bounding box center [967, 271] width 37 height 33
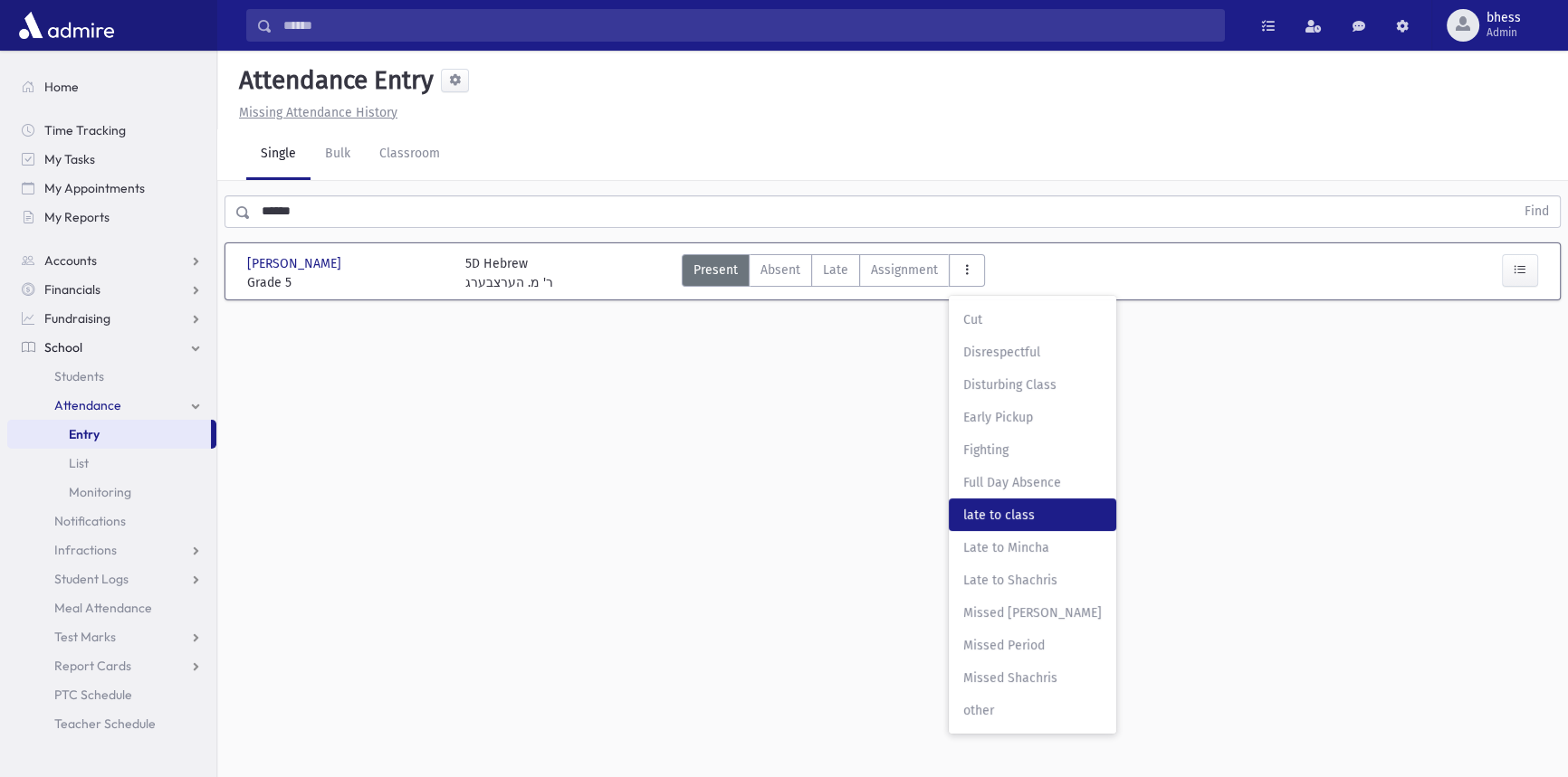
click at [1029, 518] on span "late to class" at bounding box center [1032, 515] width 138 height 19
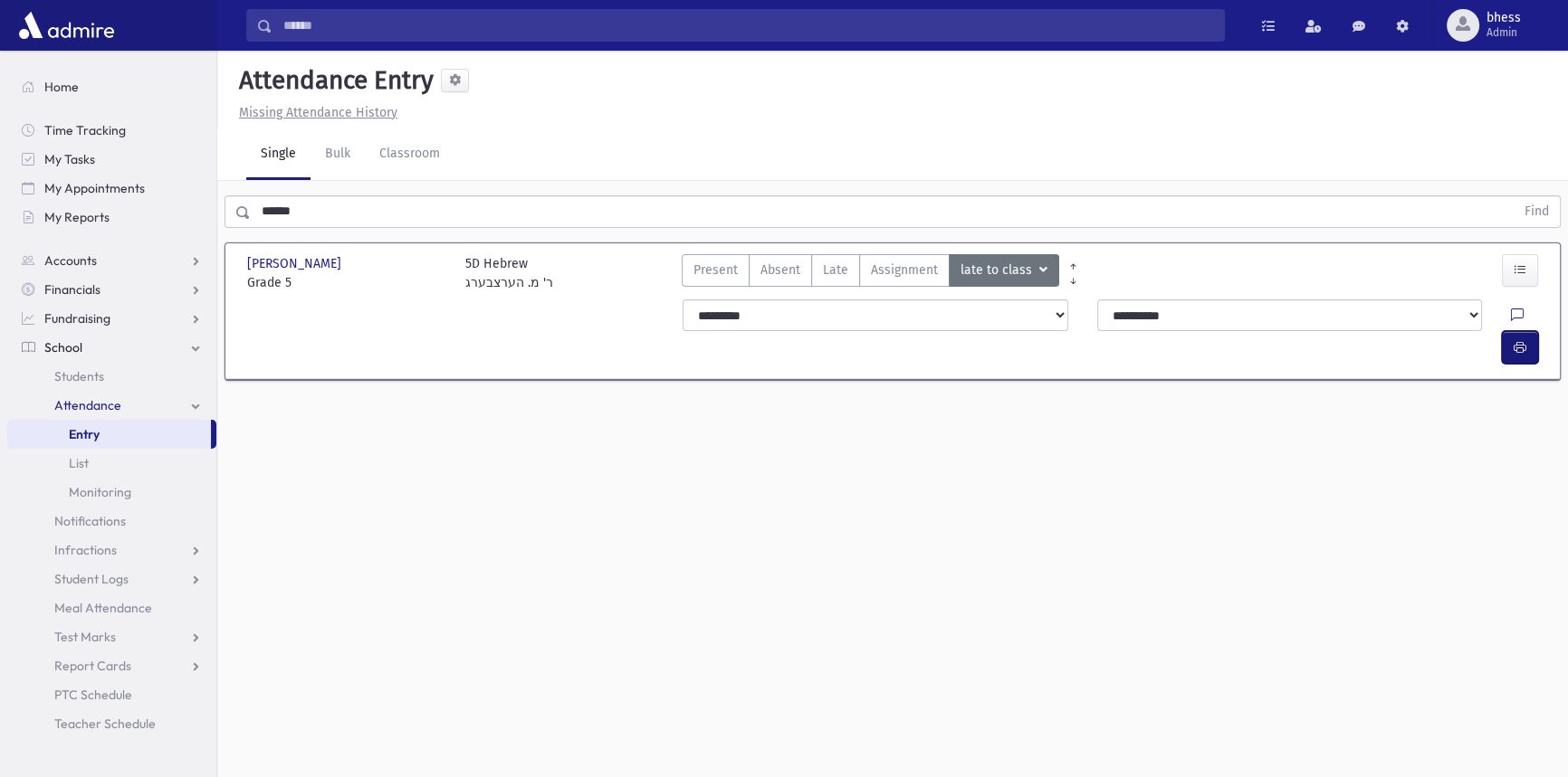
click at [1516, 340] on icon "button" at bounding box center [1519, 348] width 13 height 16
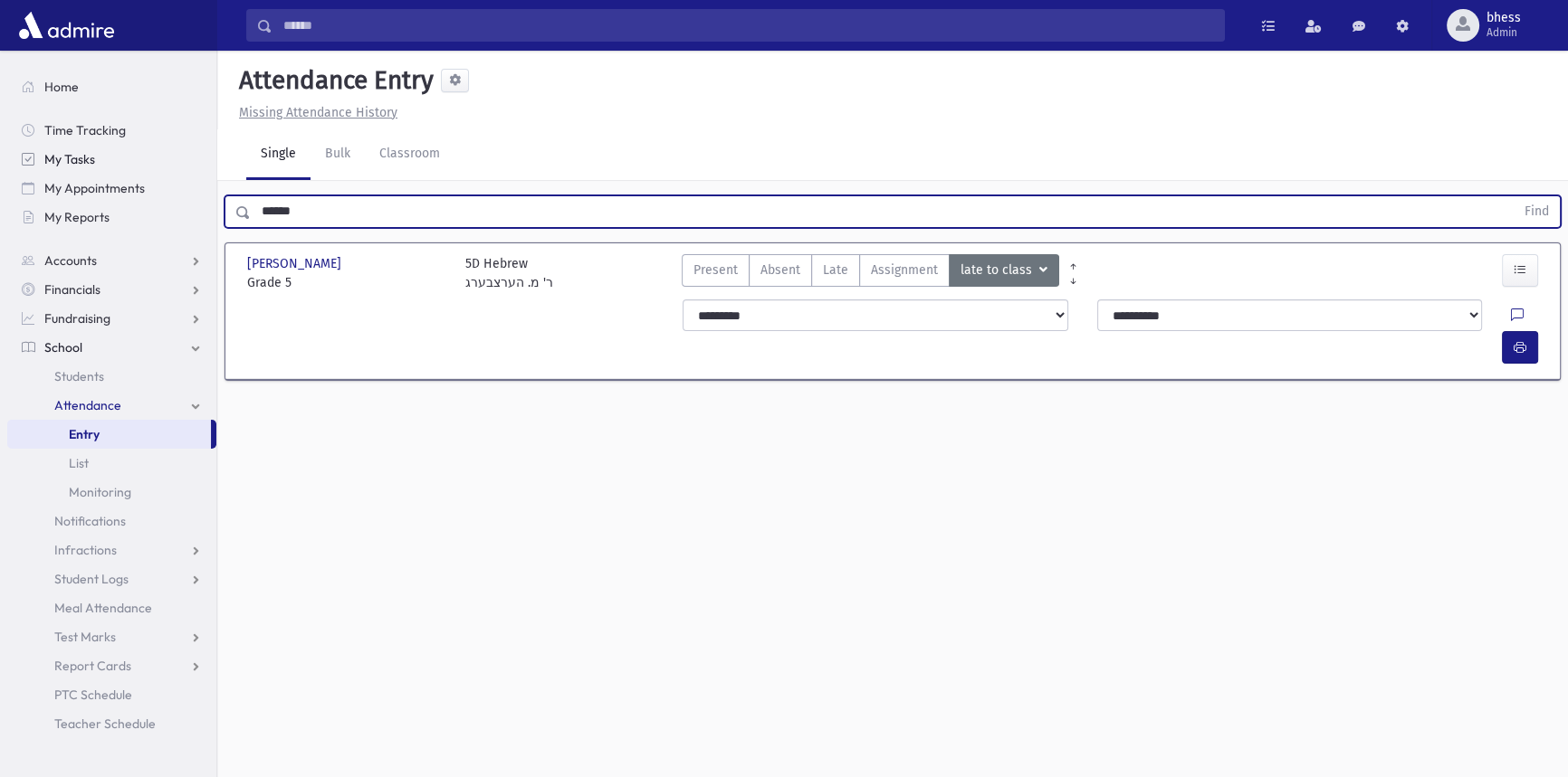
drag, startPoint x: 303, startPoint y: 210, endPoint x: 144, endPoint y: 172, distance: 163.5
click at [172, 206] on div "Search Results All Accounts" at bounding box center [784, 409] width 1568 height 818
click at [1513, 197] on button "Find" at bounding box center [1536, 212] width 46 height 31
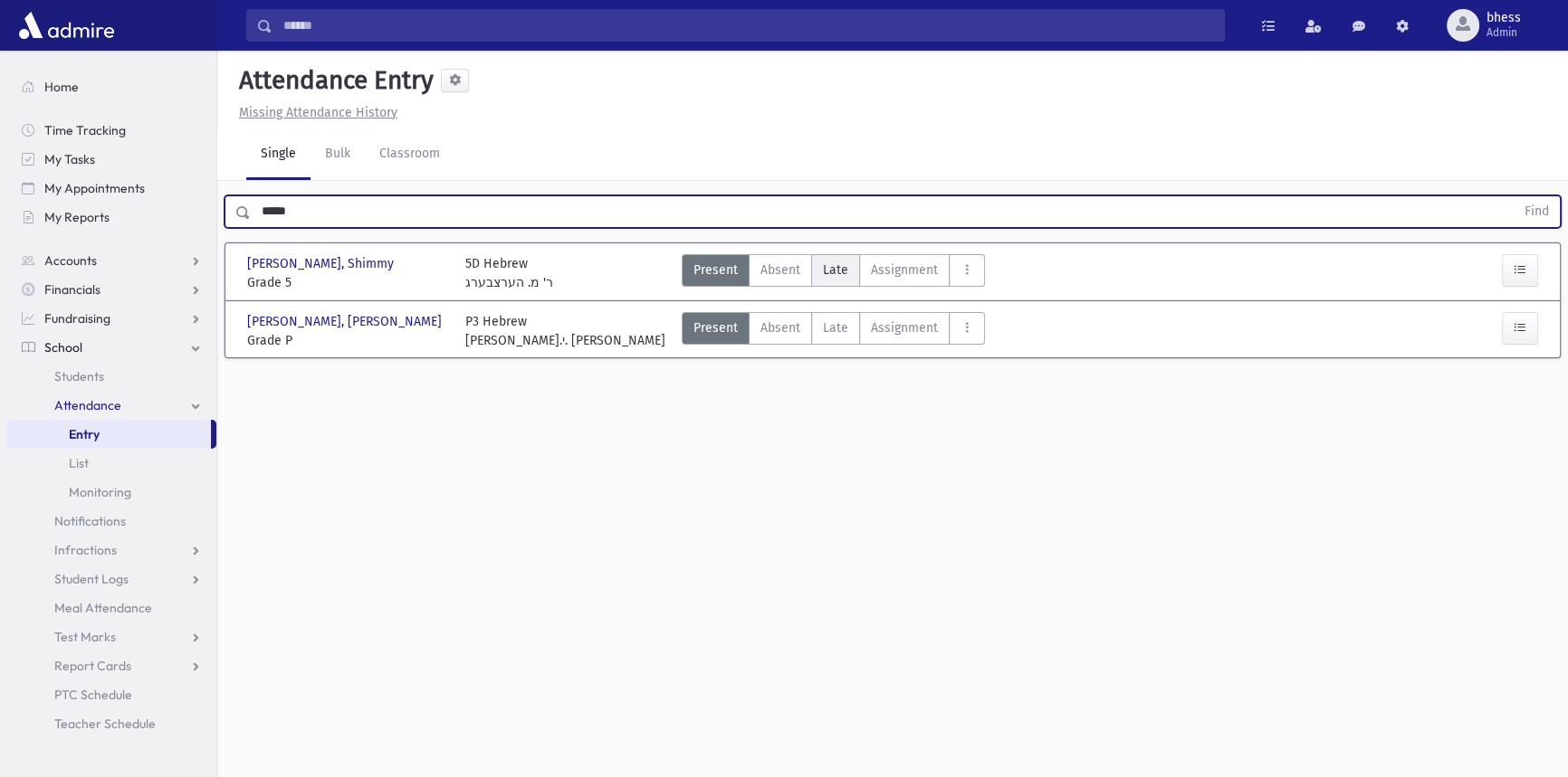
click at [823, 262] on span "Late" at bounding box center [836, 270] width 26 height 19
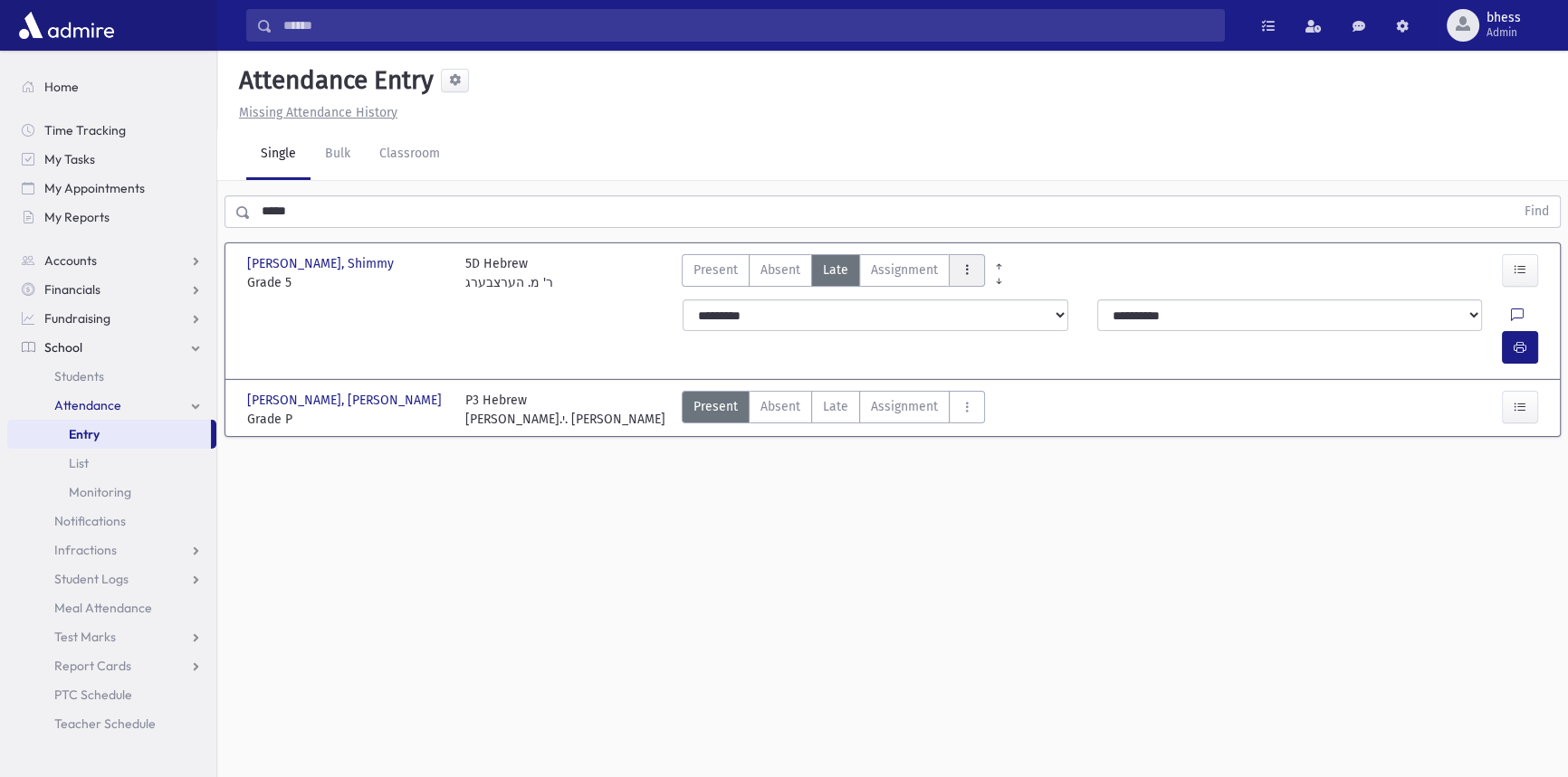
click at [960, 267] on icon "AttTypes" at bounding box center [967, 270] width 13 height 16
drag, startPoint x: 1011, startPoint y: 506, endPoint x: 1067, endPoint y: 442, distance: 85.0
click at [1012, 502] on class"] "late to class late to class" at bounding box center [1032, 515] width 168 height 33
click at [1509, 331] on button "button" at bounding box center [1520, 348] width 37 height 33
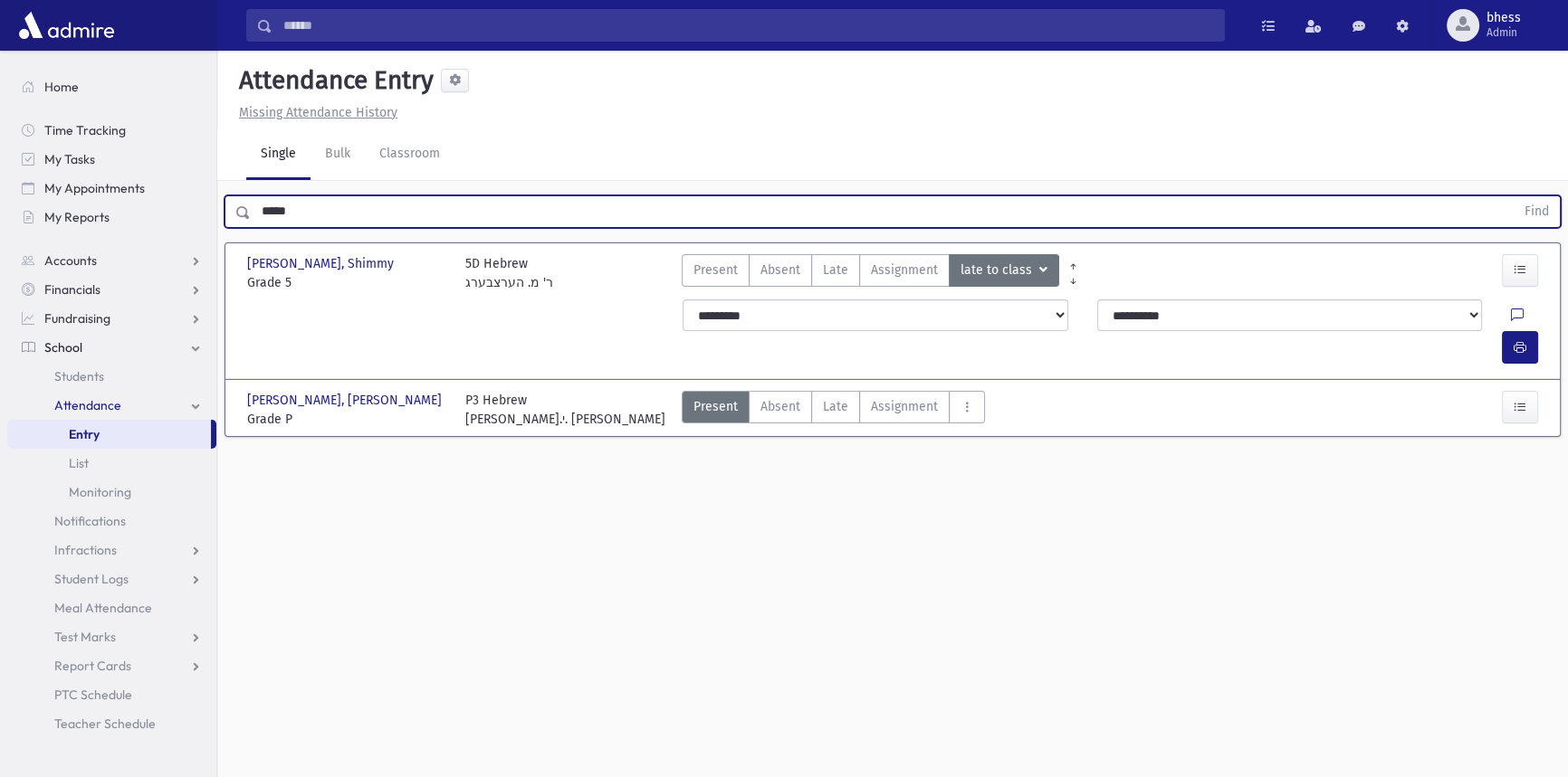
drag, startPoint x: 296, startPoint y: 224, endPoint x: 221, endPoint y: 200, distance: 78.7
click at [228, 216] on div "***** Find" at bounding box center [892, 212] width 1336 height 33
type input "****"
click at [1513, 197] on button "Find" at bounding box center [1536, 212] width 46 height 31
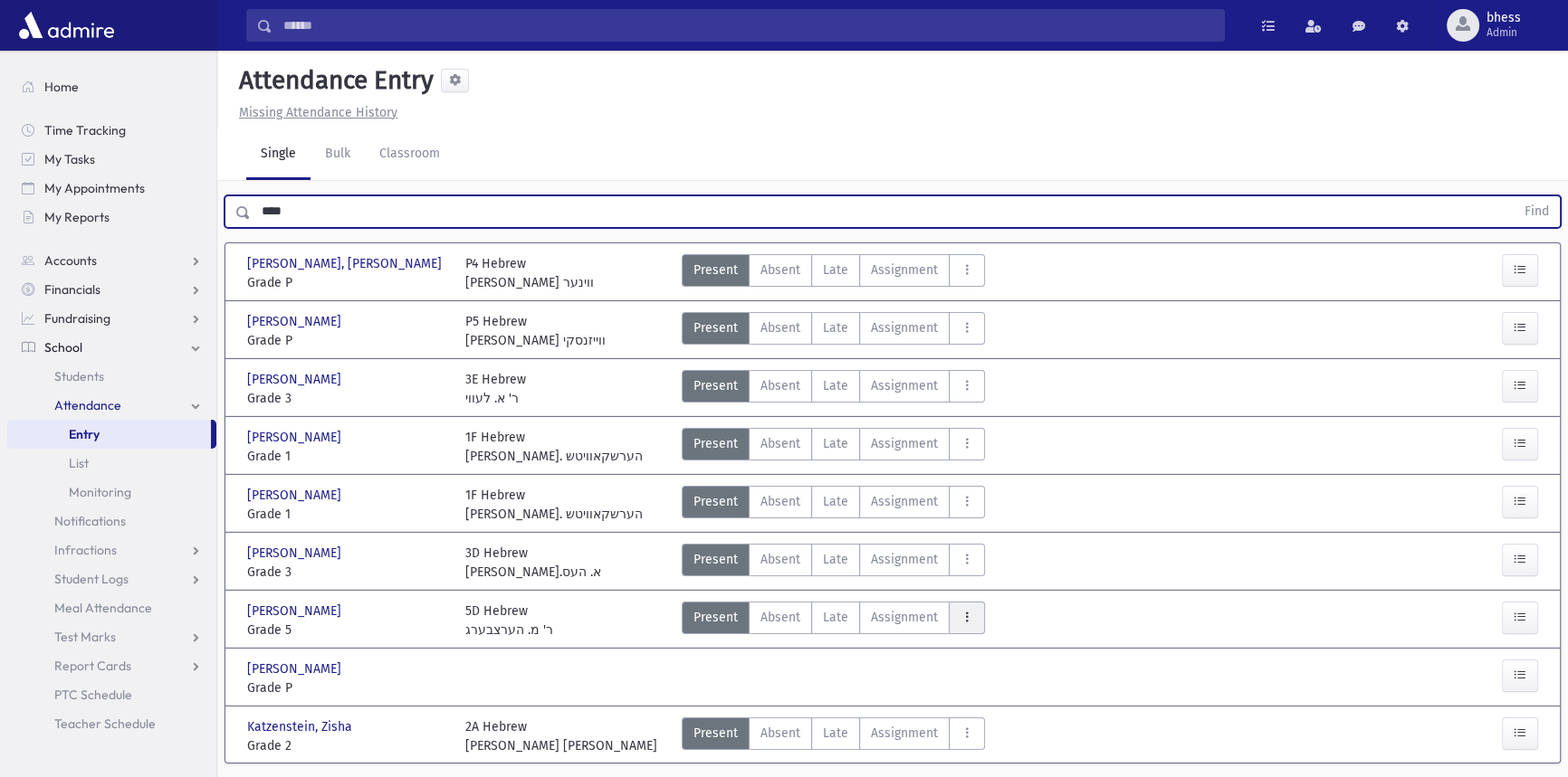
click at [962, 619] on icon "AttTypes" at bounding box center [967, 618] width 13 height 16
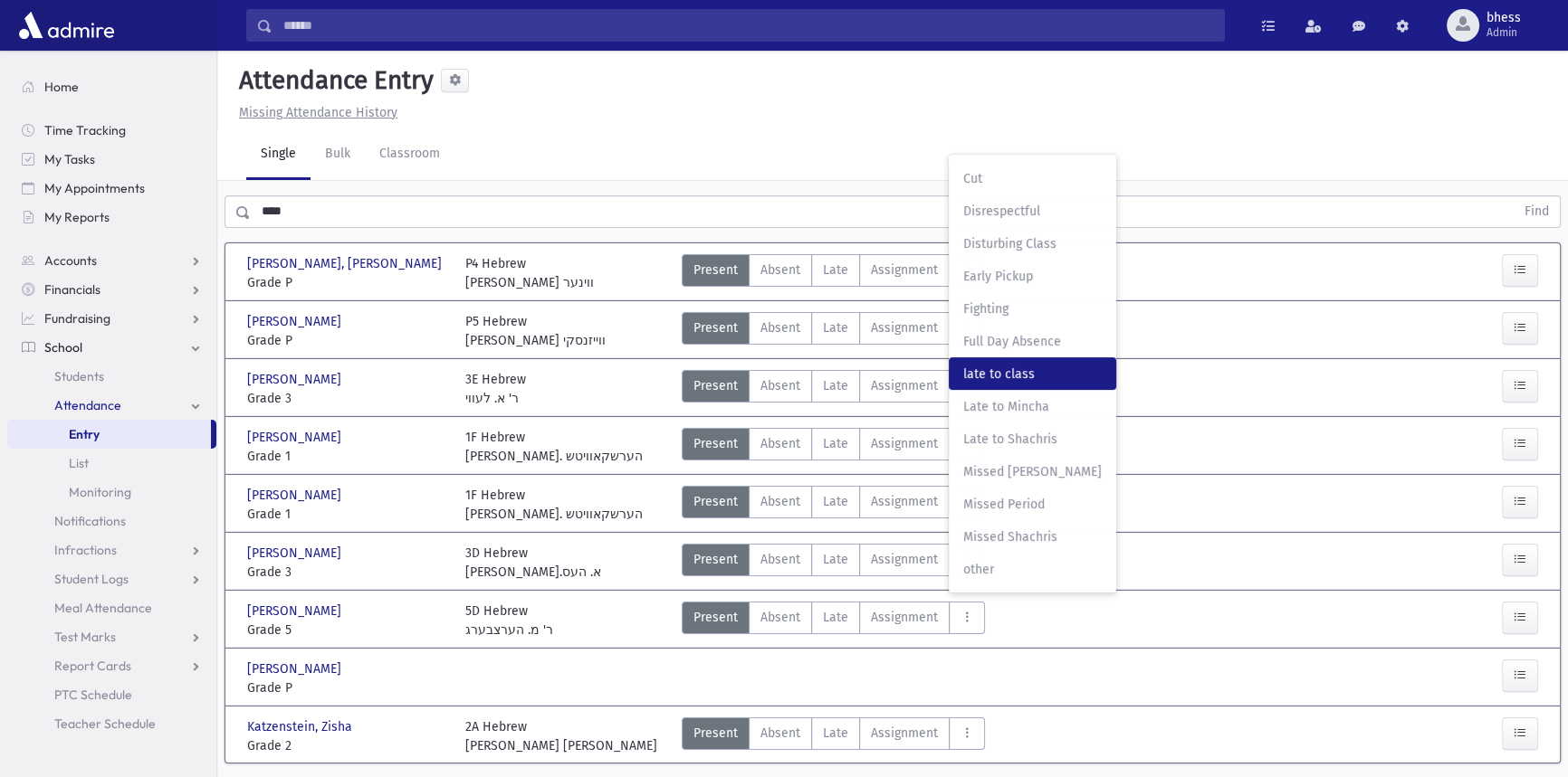
click at [999, 376] on span "late to class" at bounding box center [1032, 374] width 138 height 19
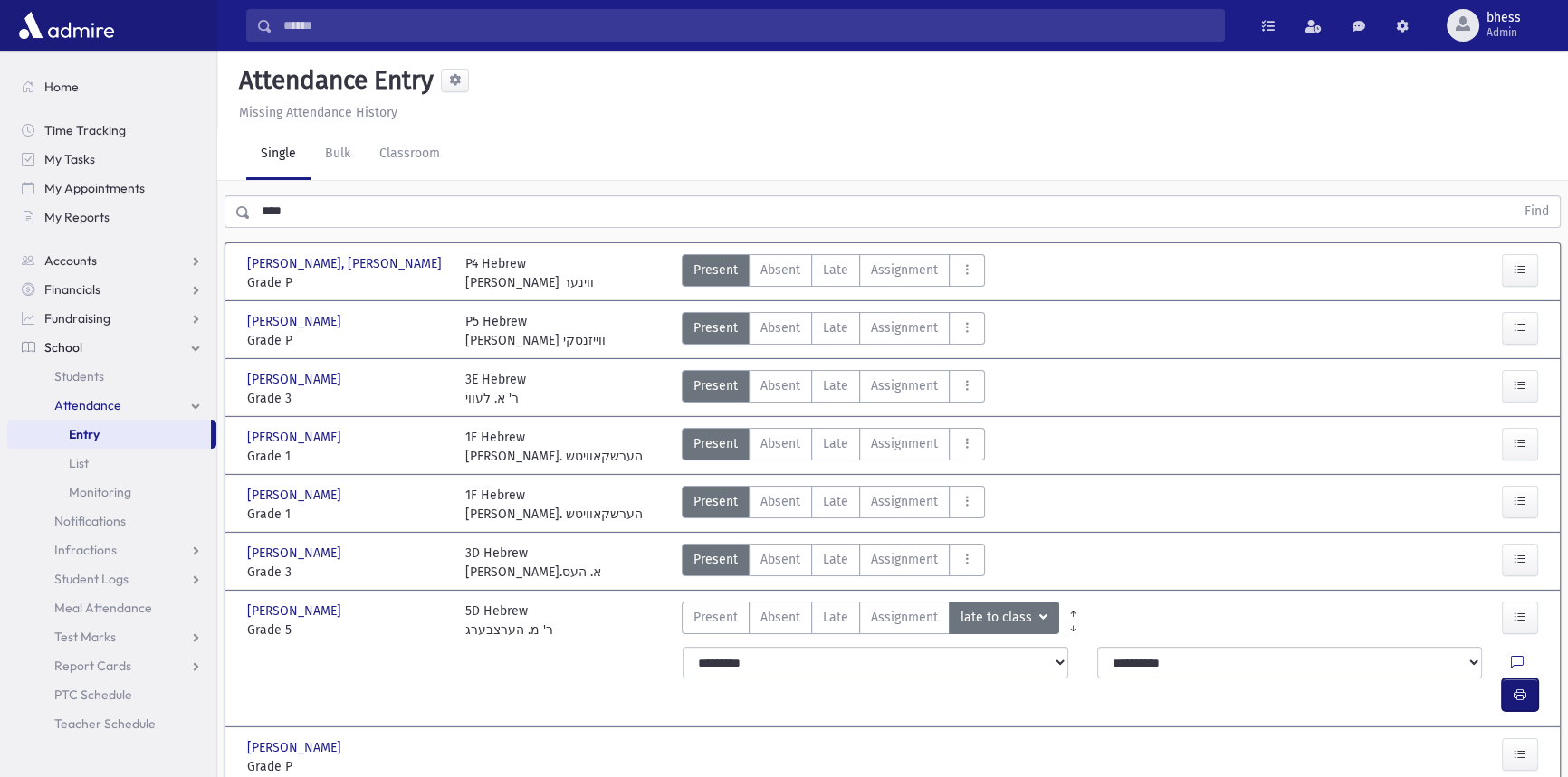
drag, startPoint x: 1528, startPoint y: 659, endPoint x: 951, endPoint y: 661, distance: 577.0
click at [1527, 679] on button "button" at bounding box center [1520, 696] width 37 height 33
